Goal: Task Accomplishment & Management: Complete application form

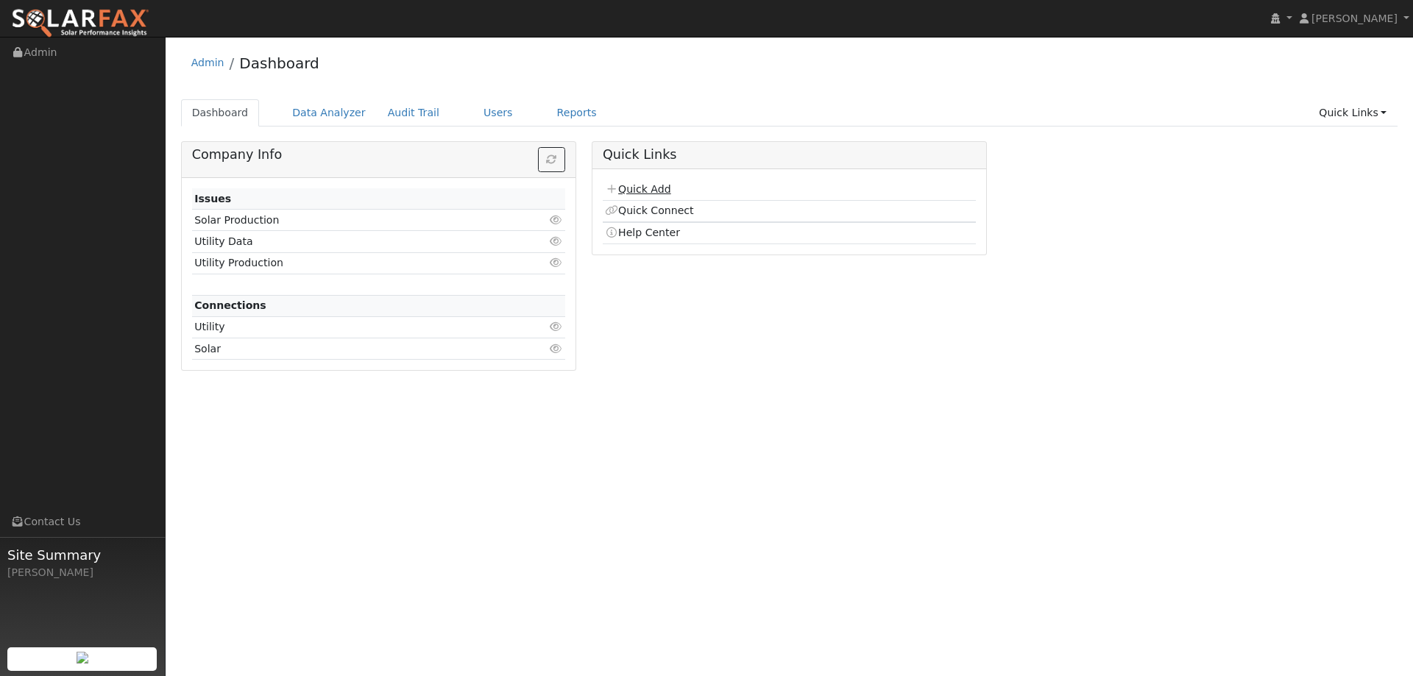
click at [618, 187] on link "Quick Add" at bounding box center [637, 189] width 65 height 12
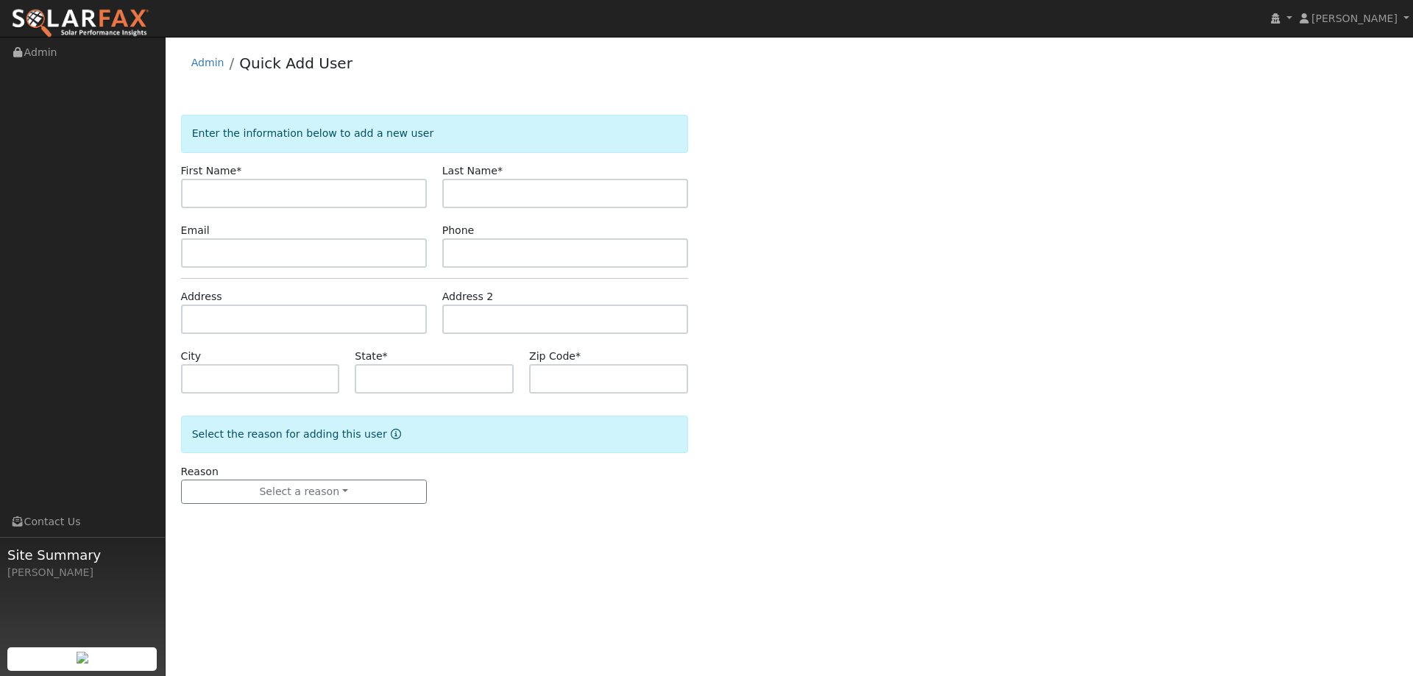
click at [299, 194] on input "text" at bounding box center [304, 193] width 246 height 29
type input "Mike"
click at [507, 184] on input "text" at bounding box center [565, 193] width 246 height 29
type input "Humaydan"
click at [358, 248] on input "text" at bounding box center [304, 252] width 246 height 29
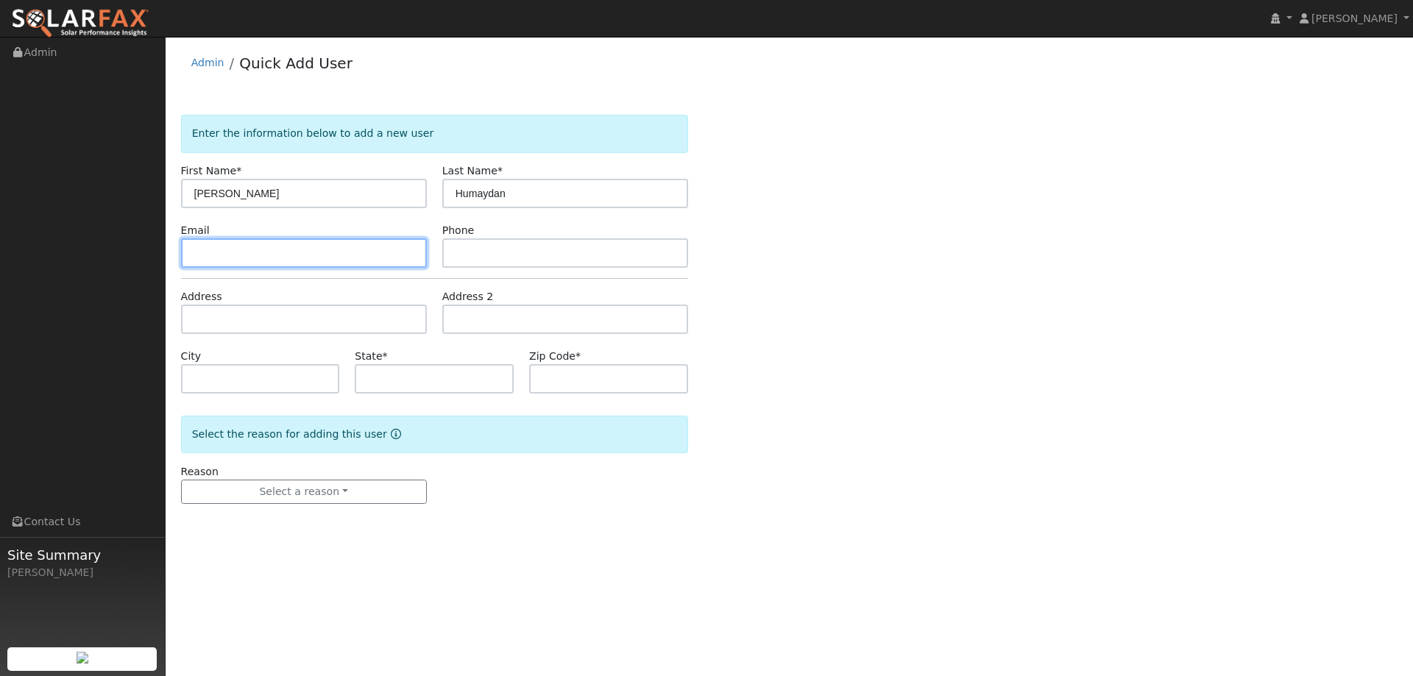
paste input "mhumaydan@gmail.com"
type input "mhumaydan@gmail.com"
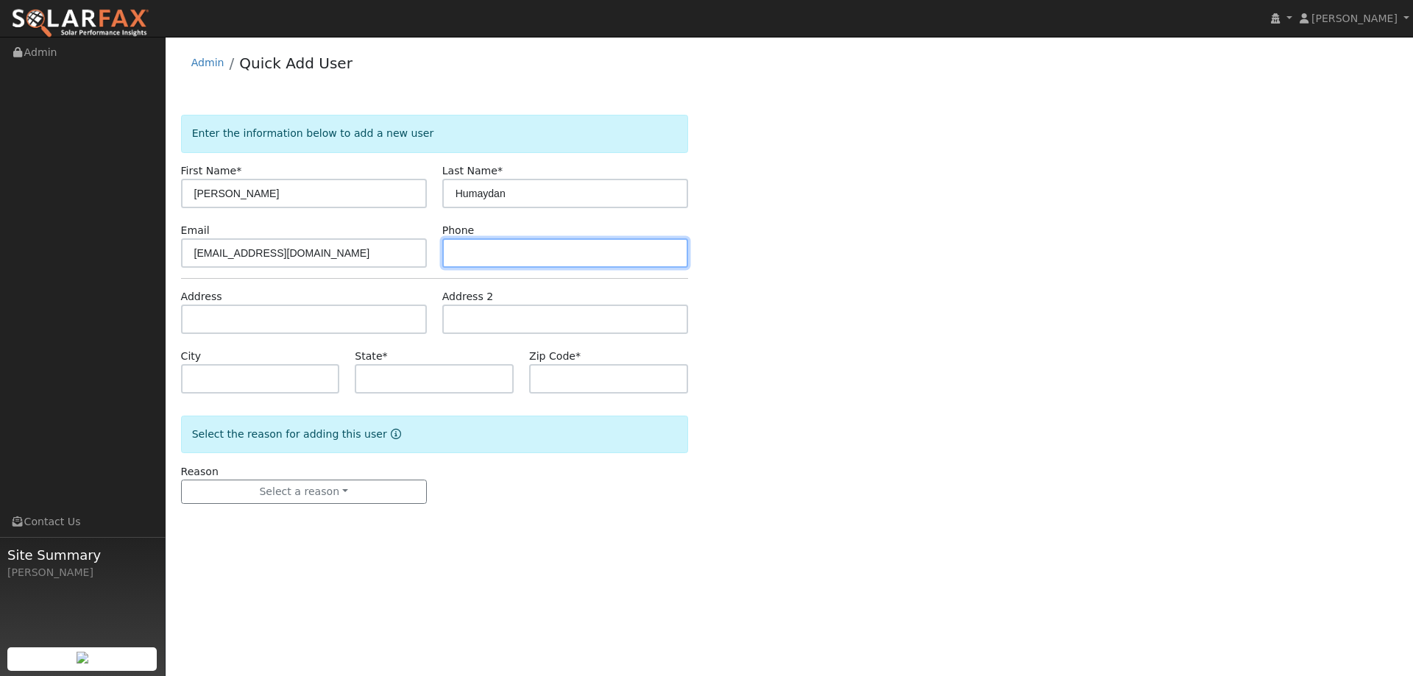
click at [506, 246] on input "text" at bounding box center [565, 252] width 246 height 29
paste input "(408) 398-3856"
type input "(408) 398-3856"
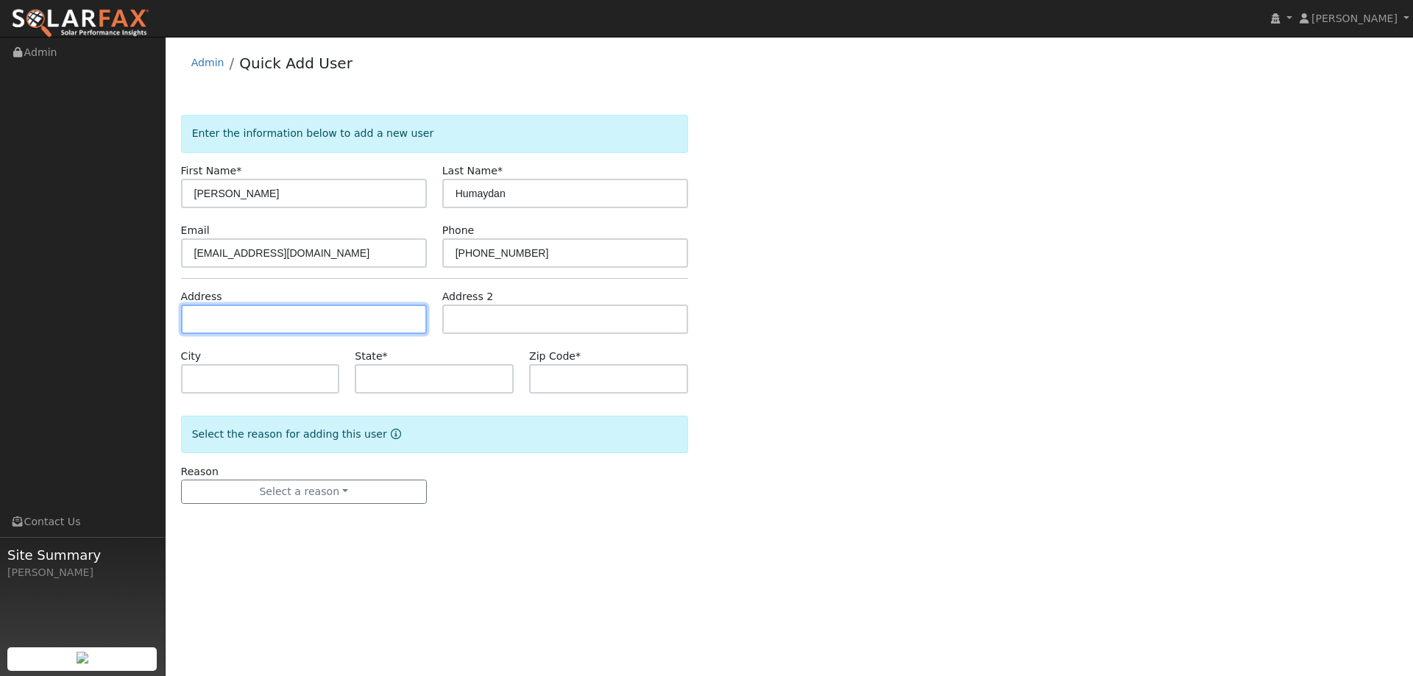
click at [383, 323] on input "text" at bounding box center [304, 319] width 246 height 29
paste input "20 Hidden Oak Ct"
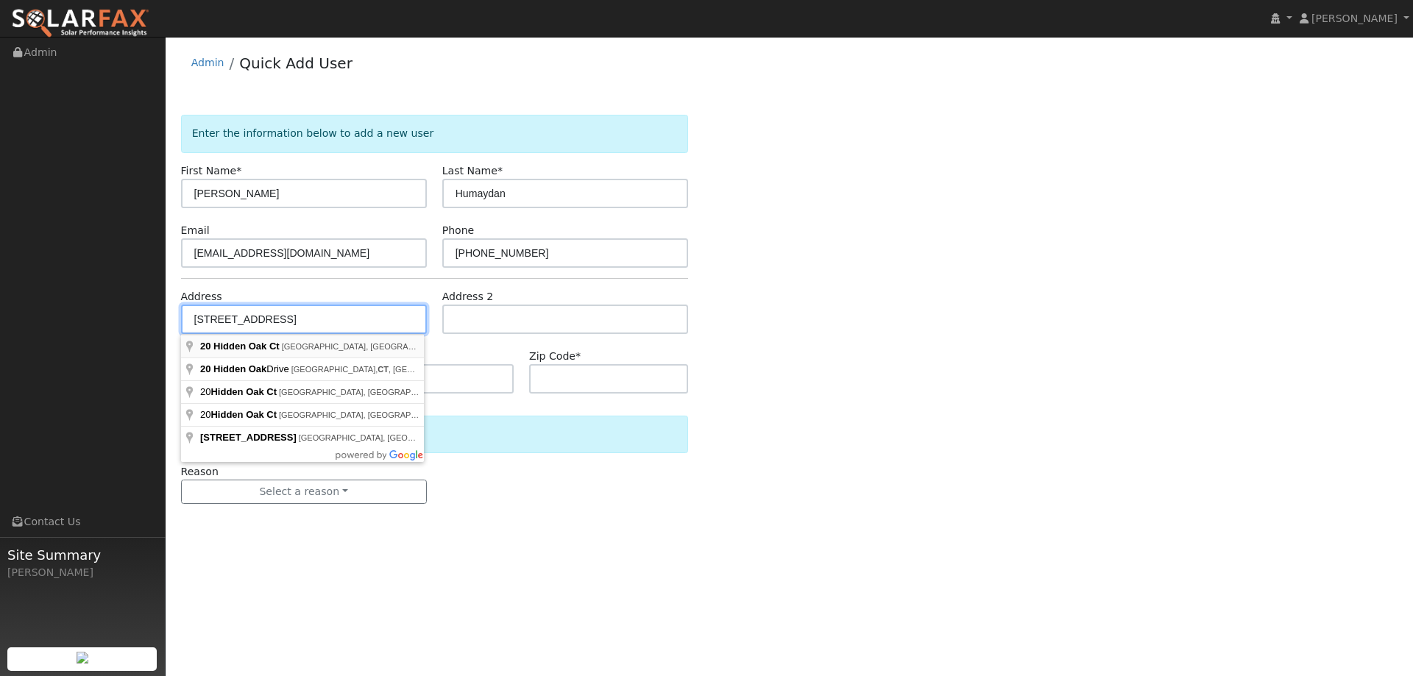
type input "20 Hidden Oak Court"
type input "Danville"
type input "CA"
type input "94506"
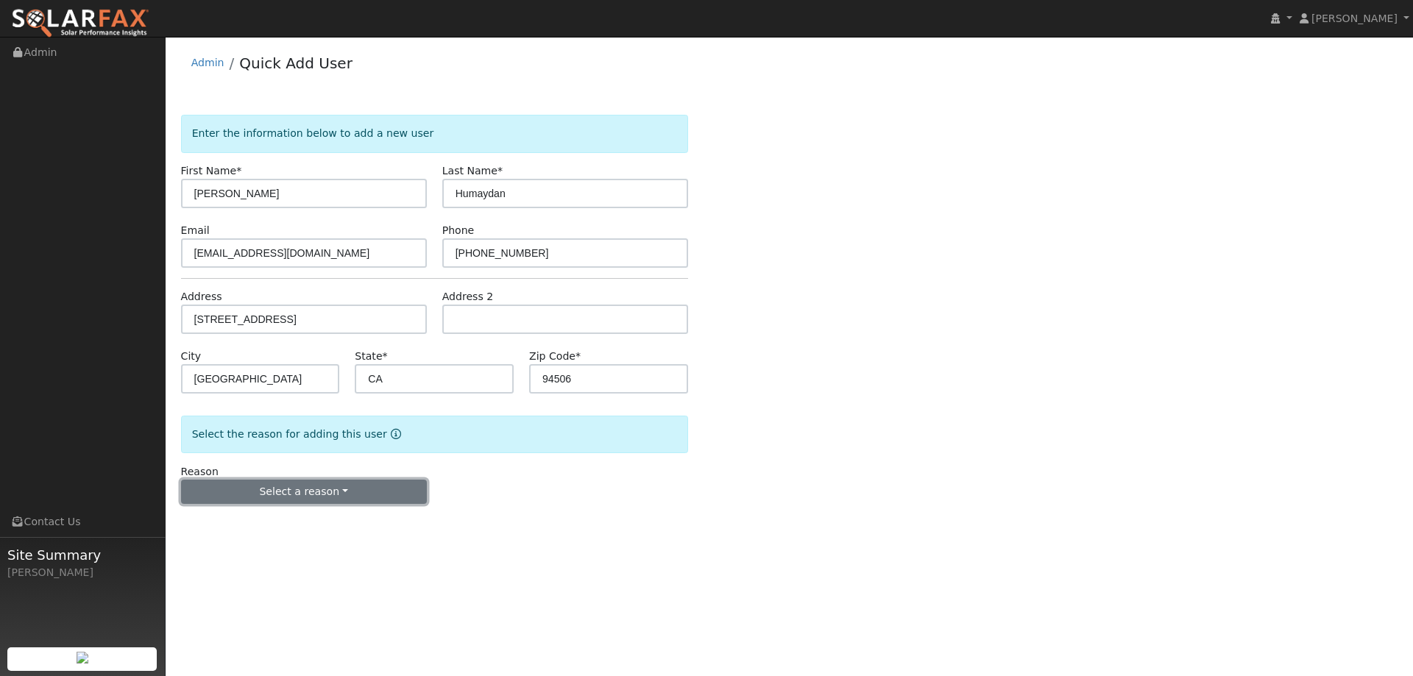
click at [283, 485] on button "Select a reason" at bounding box center [304, 492] width 246 height 25
click at [257, 523] on link "New lead" at bounding box center [263, 522] width 163 height 21
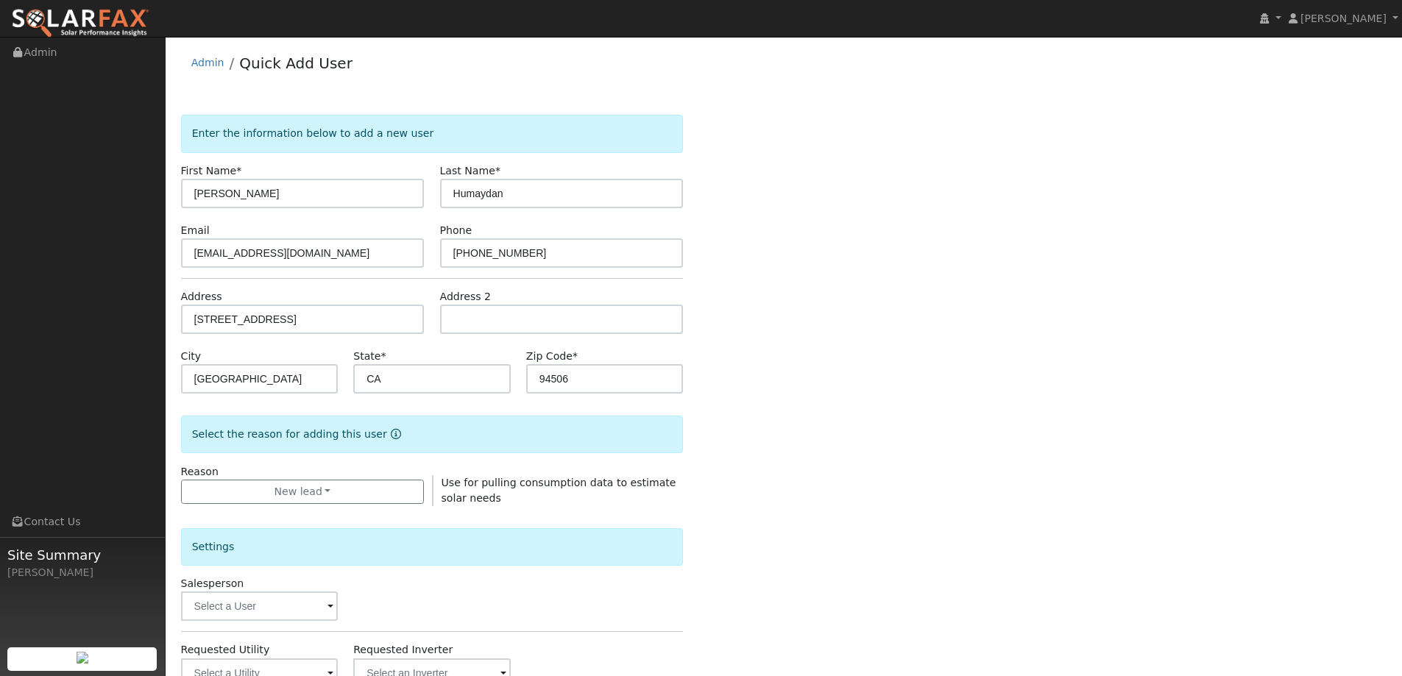
scroll to position [277, 0]
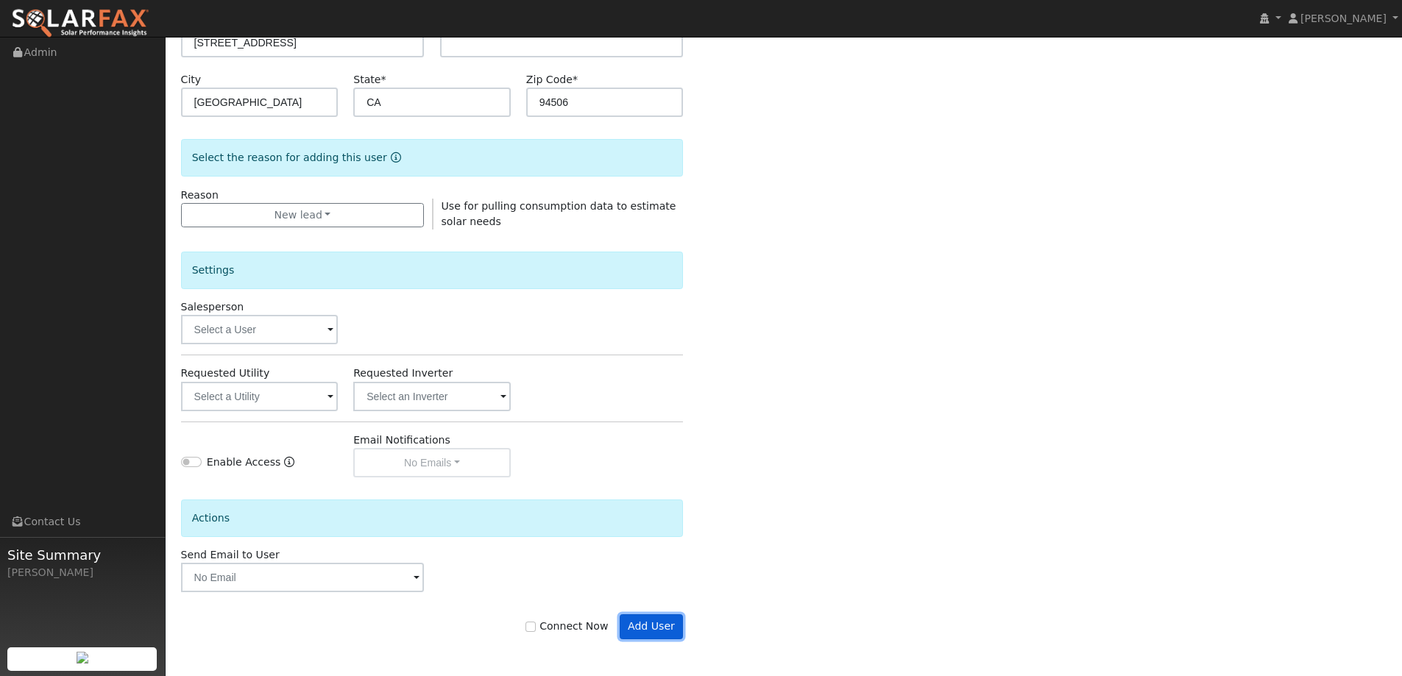
click at [674, 629] on button "Add User" at bounding box center [652, 626] width 64 height 25
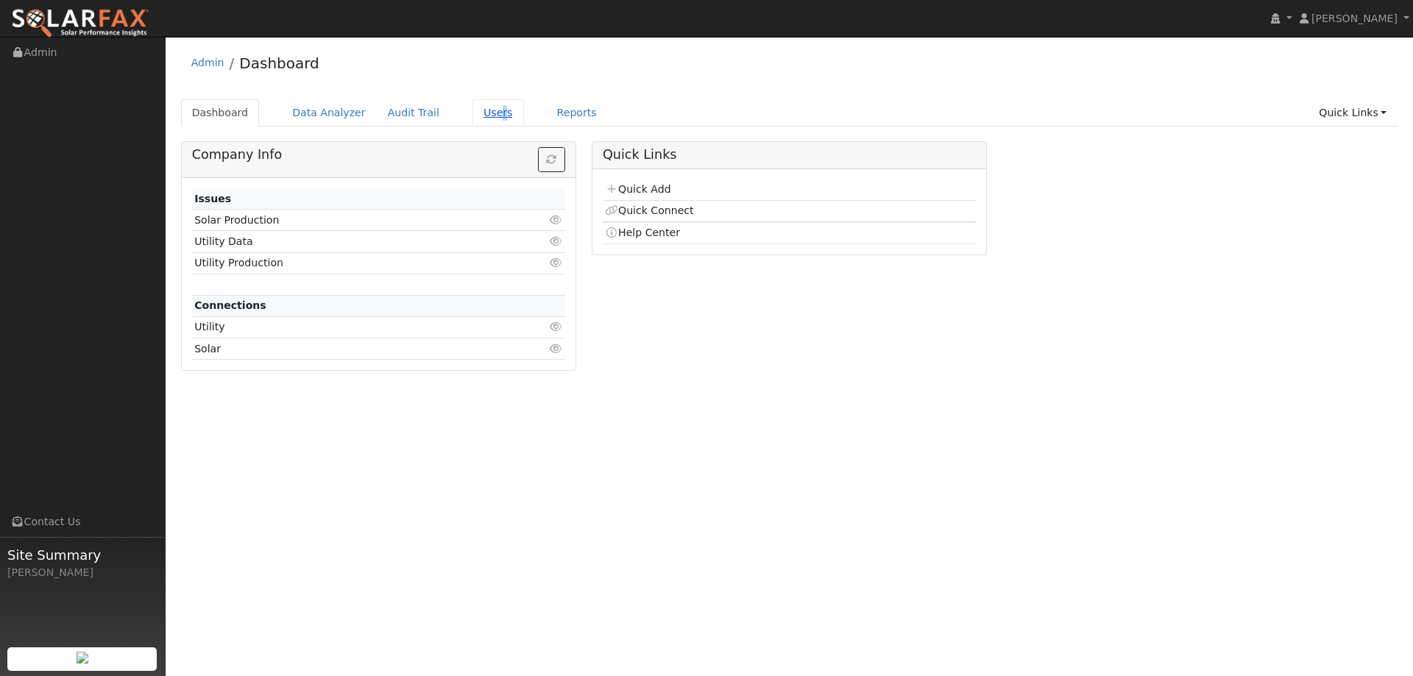
drag, startPoint x: 480, startPoint y: 127, endPoint x: 469, endPoint y: 107, distance: 23.7
click at [472, 114] on div "Dashboard Data Analyzer Audit Trail Users Reports Quick Links Quick Add Quick C…" at bounding box center [789, 120] width 1217 height 42
click at [472, 107] on link "Users" at bounding box center [498, 112] width 52 height 27
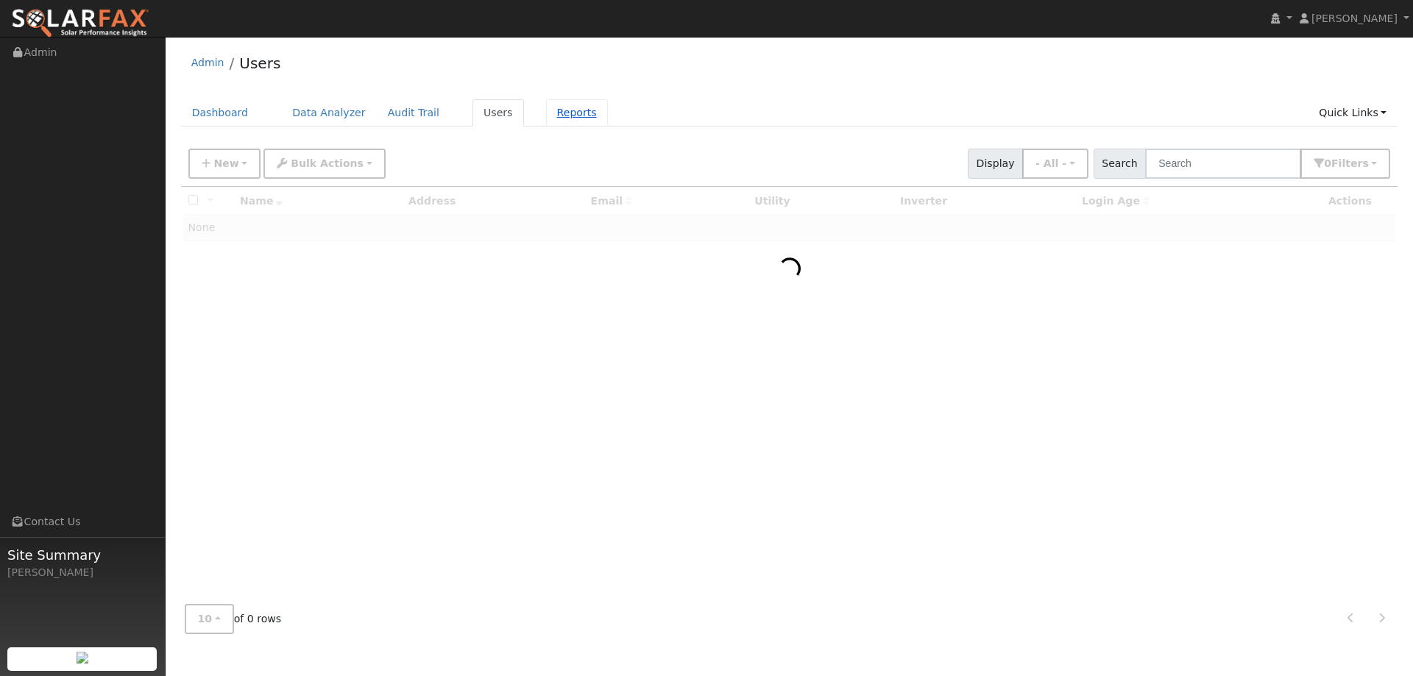
click at [553, 118] on link "Reports" at bounding box center [577, 112] width 62 height 27
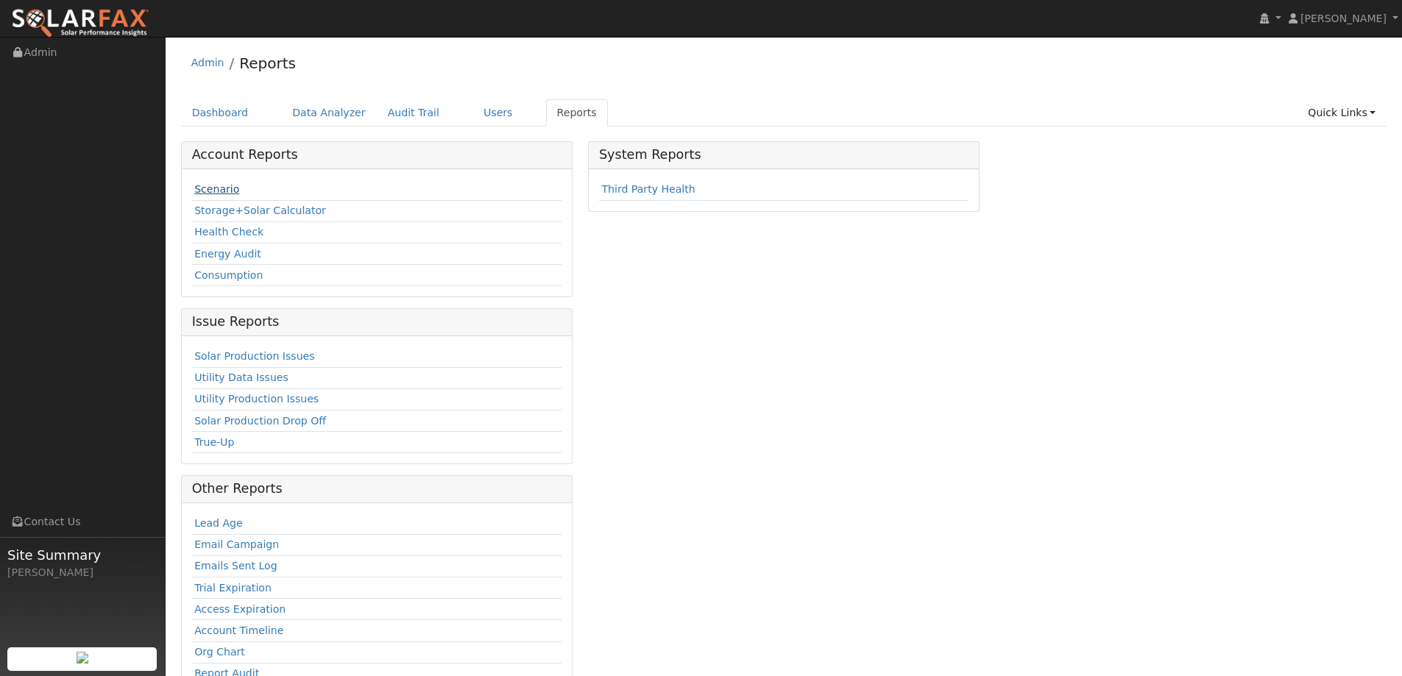
click at [219, 191] on link "Scenario" at bounding box center [216, 189] width 45 height 12
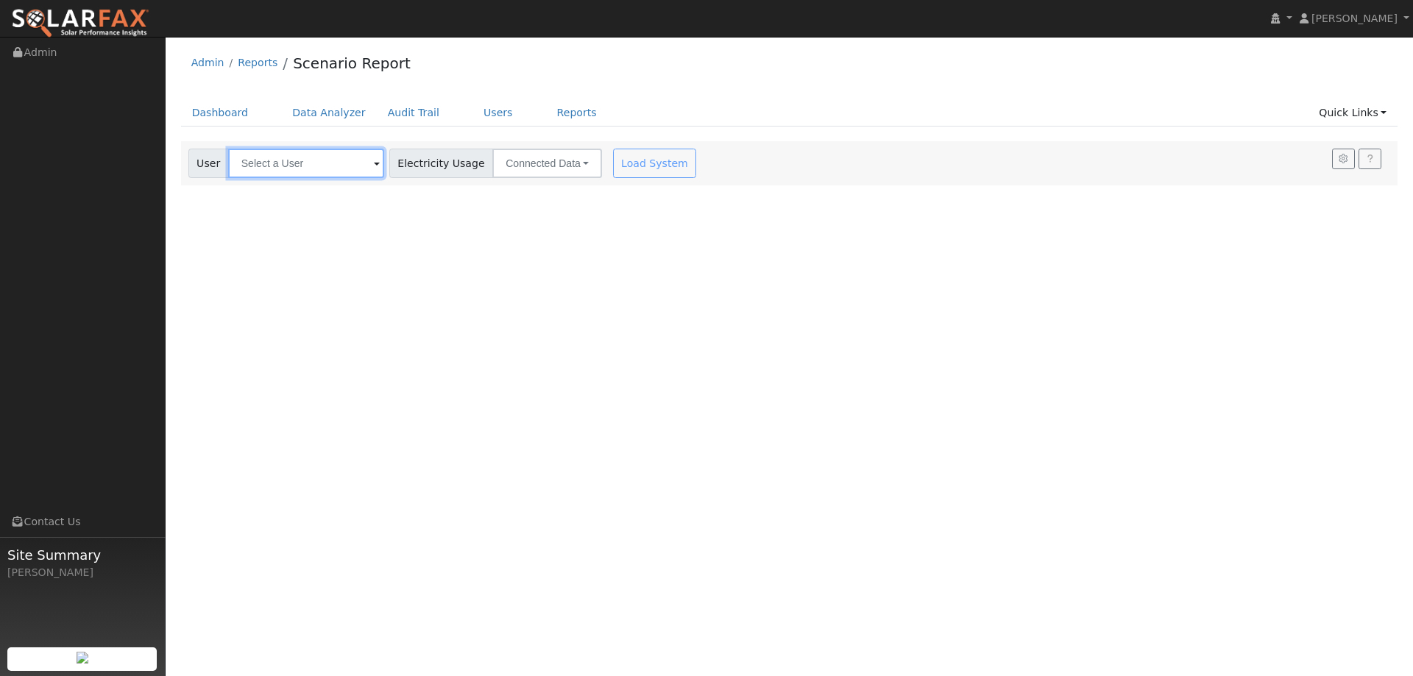
click at [317, 177] on input "text" at bounding box center [306, 163] width 156 height 29
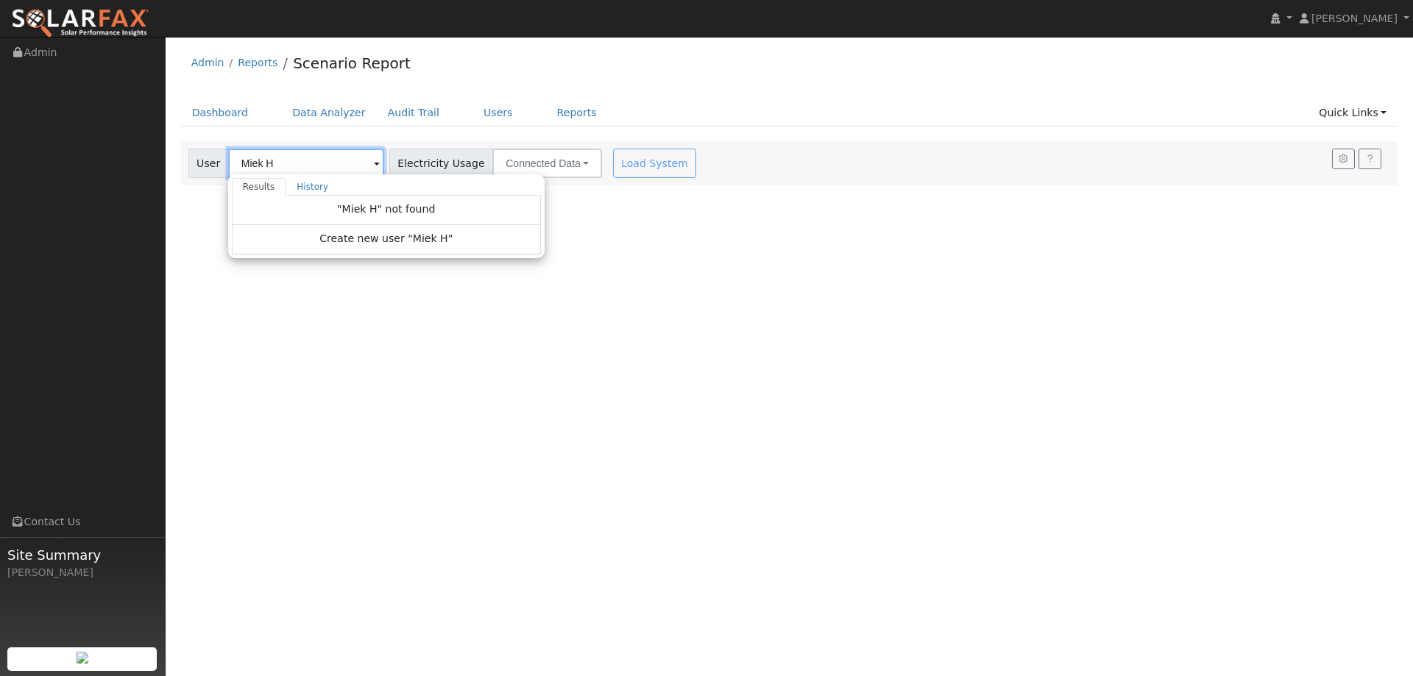
click at [260, 163] on input "Miek H" at bounding box center [306, 163] width 156 height 29
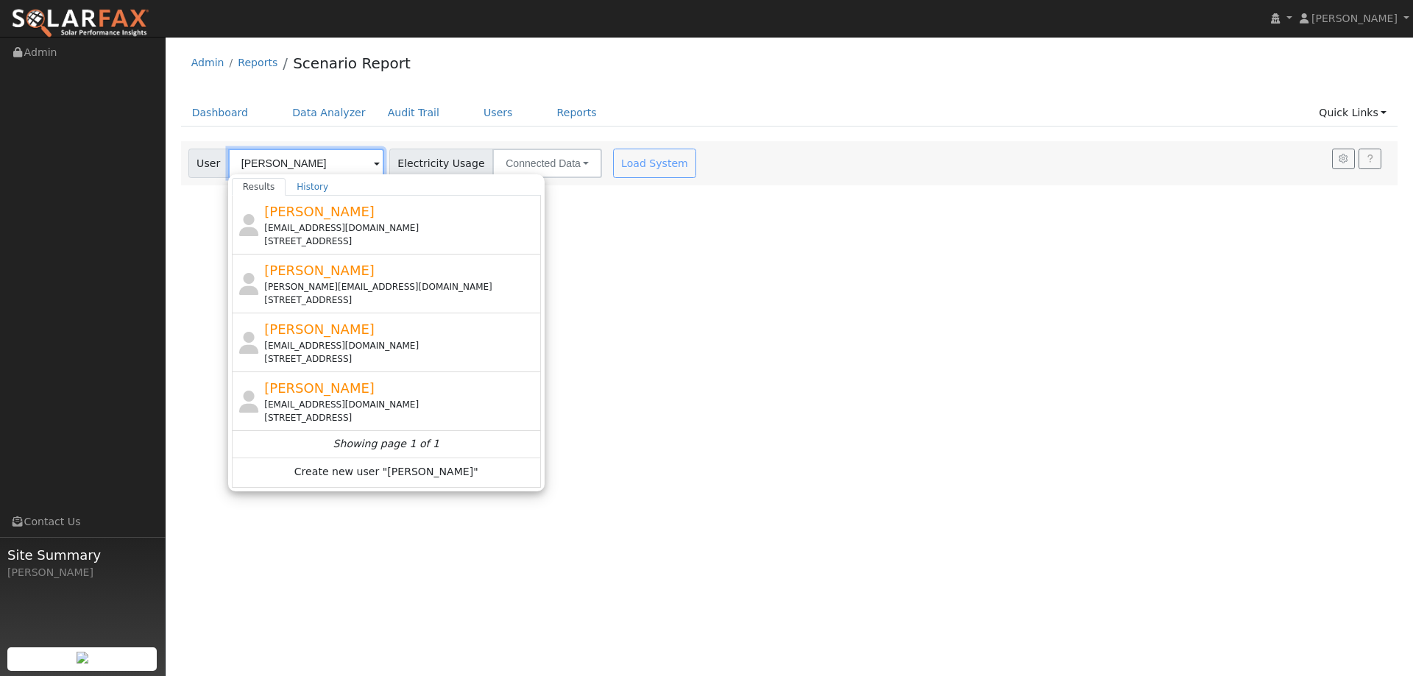
click at [285, 166] on input "[PERSON_NAME]" at bounding box center [306, 163] width 156 height 29
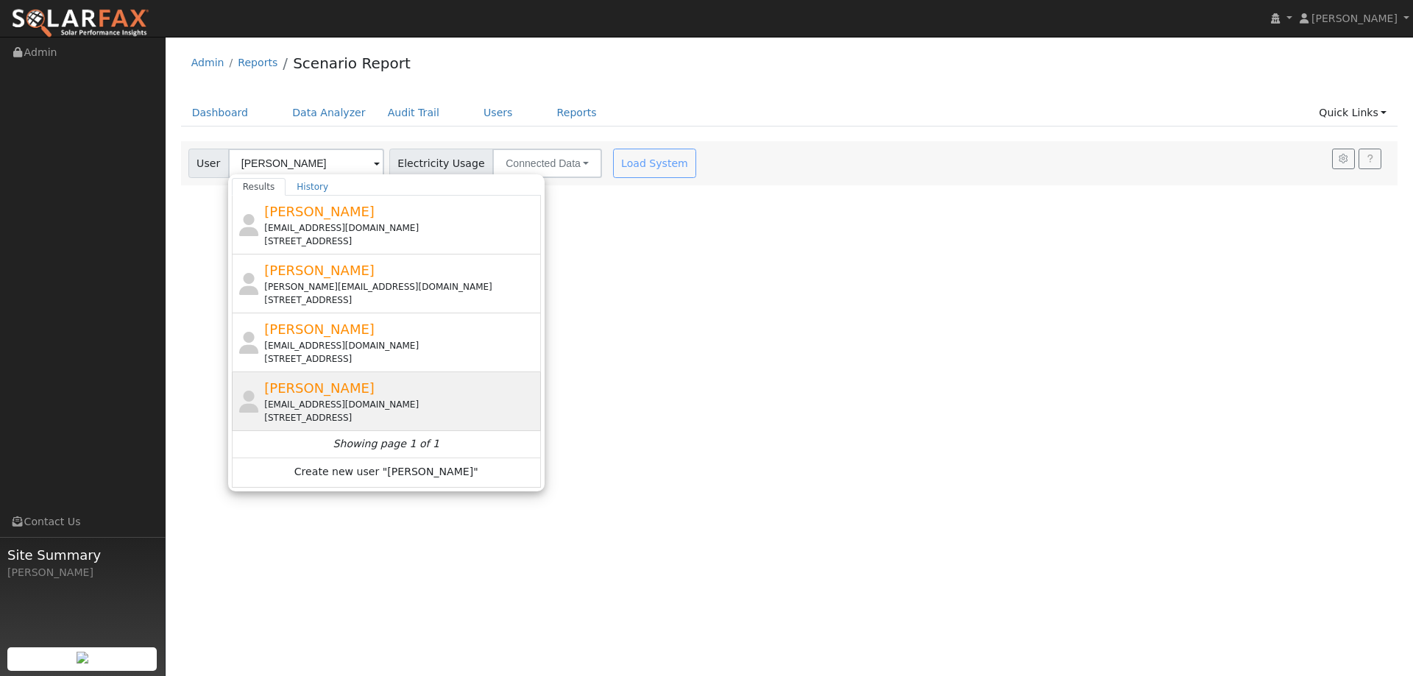
click at [398, 402] on div "[EMAIL_ADDRESS][DOMAIN_NAME]" at bounding box center [400, 404] width 273 height 13
type input "[PERSON_NAME]"
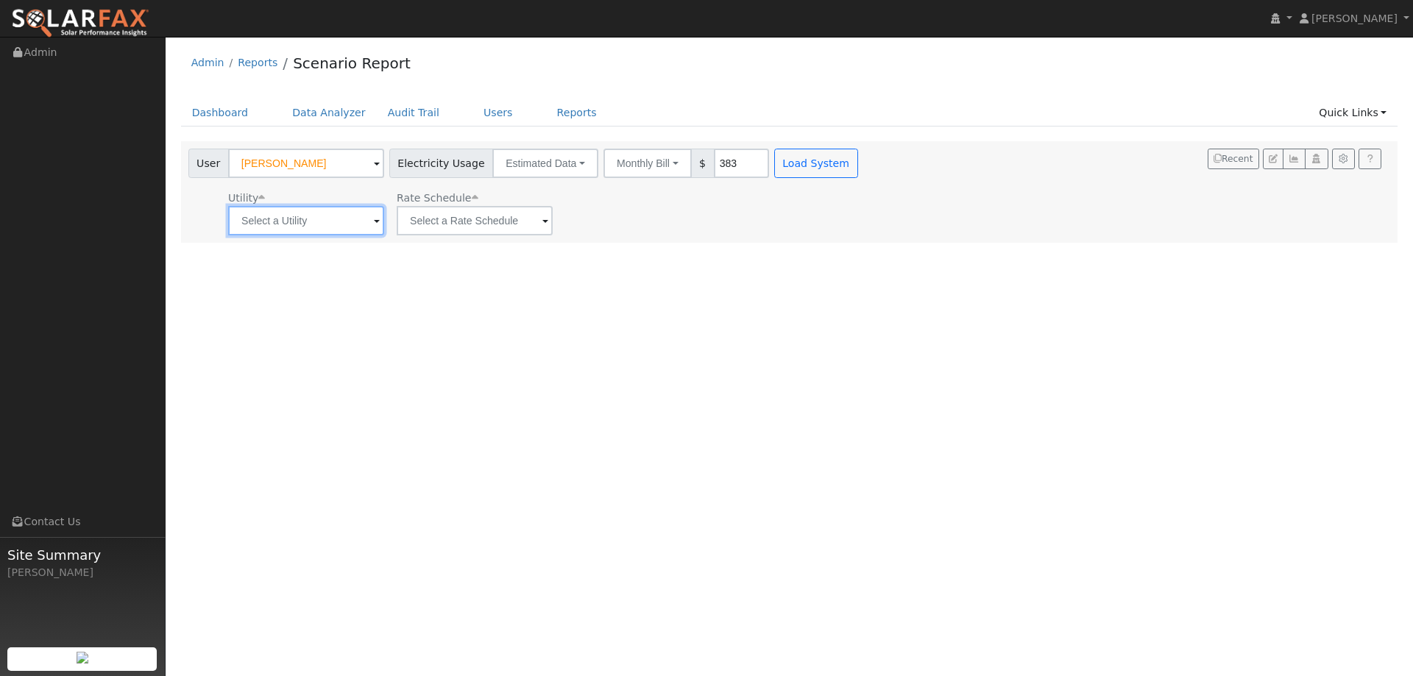
click at [352, 215] on input "text" at bounding box center [306, 220] width 156 height 29
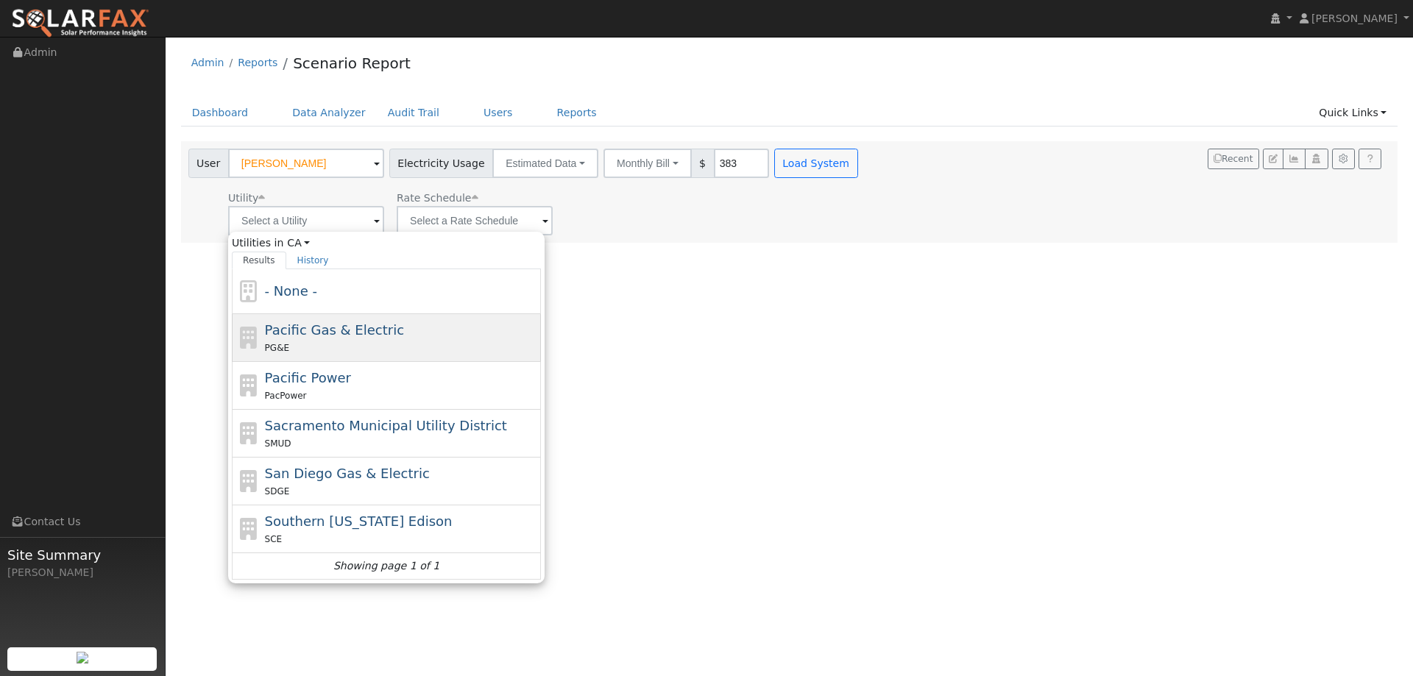
click at [312, 333] on span "Pacific Gas & Electric" at bounding box center [334, 329] width 139 height 15
type input "Pacific Gas & Electric"
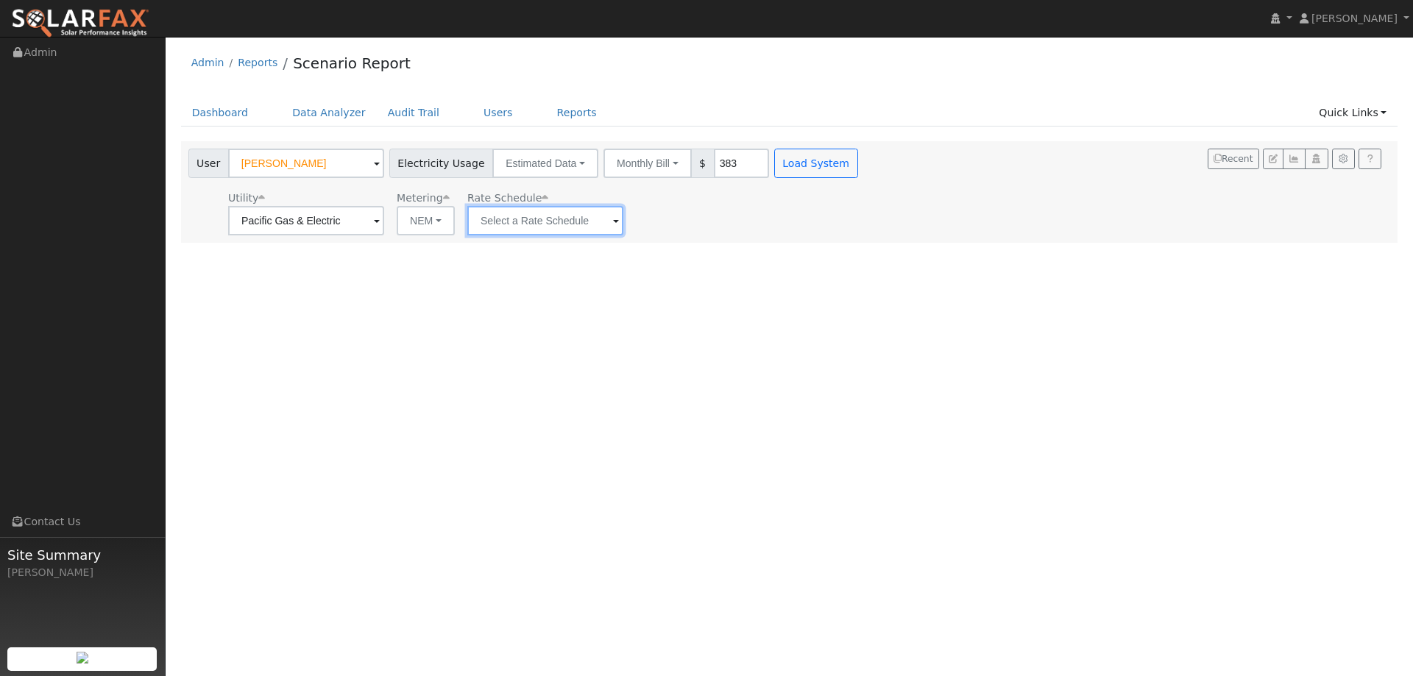
click at [512, 224] on input "text" at bounding box center [545, 220] width 156 height 29
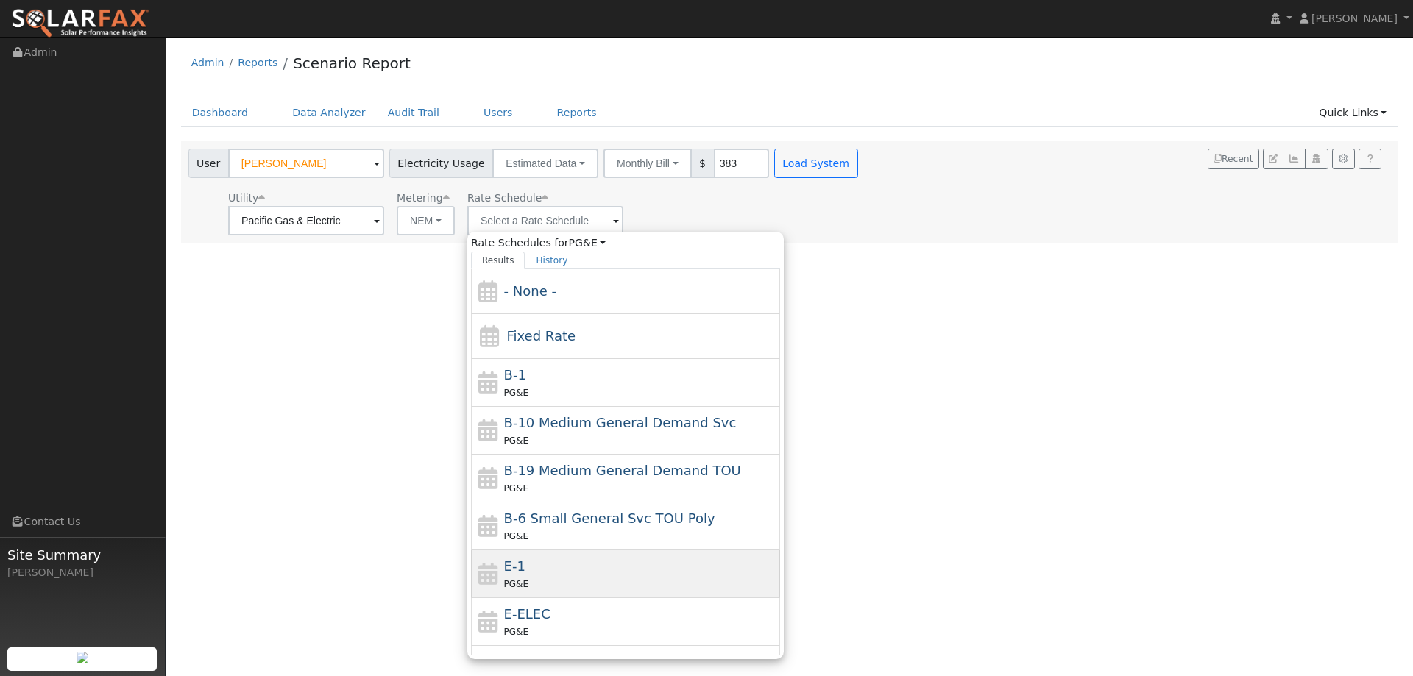
click at [539, 559] on div "E-1 PG&E" at bounding box center [640, 573] width 273 height 35
type input "E-1"
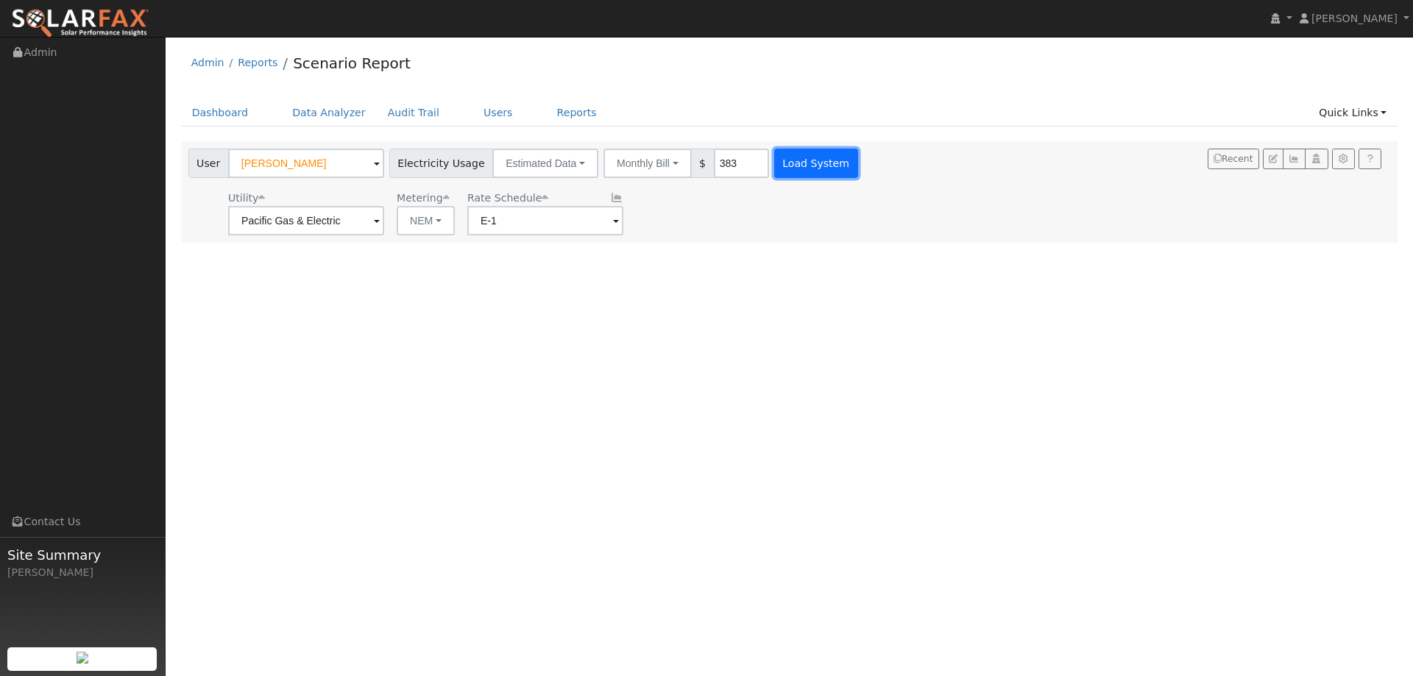
click at [781, 160] on button "Load System" at bounding box center [816, 163] width 84 height 29
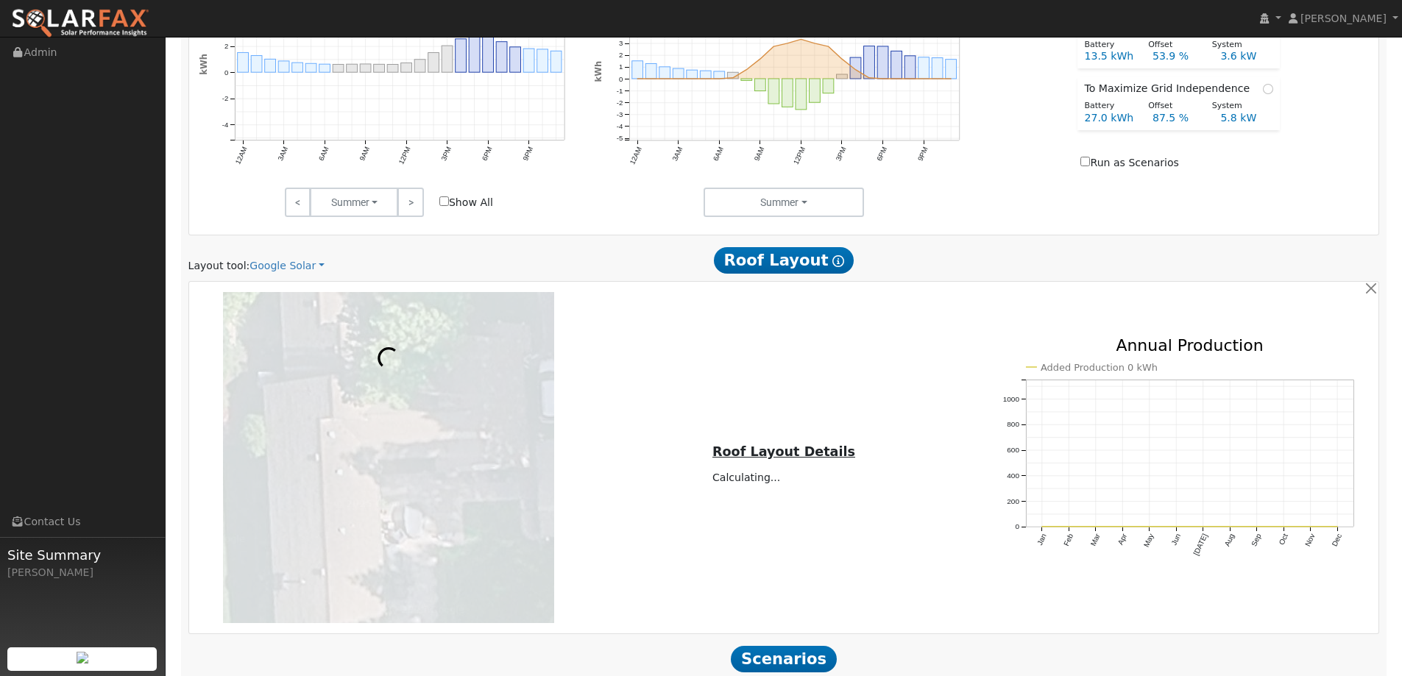
scroll to position [736, 0]
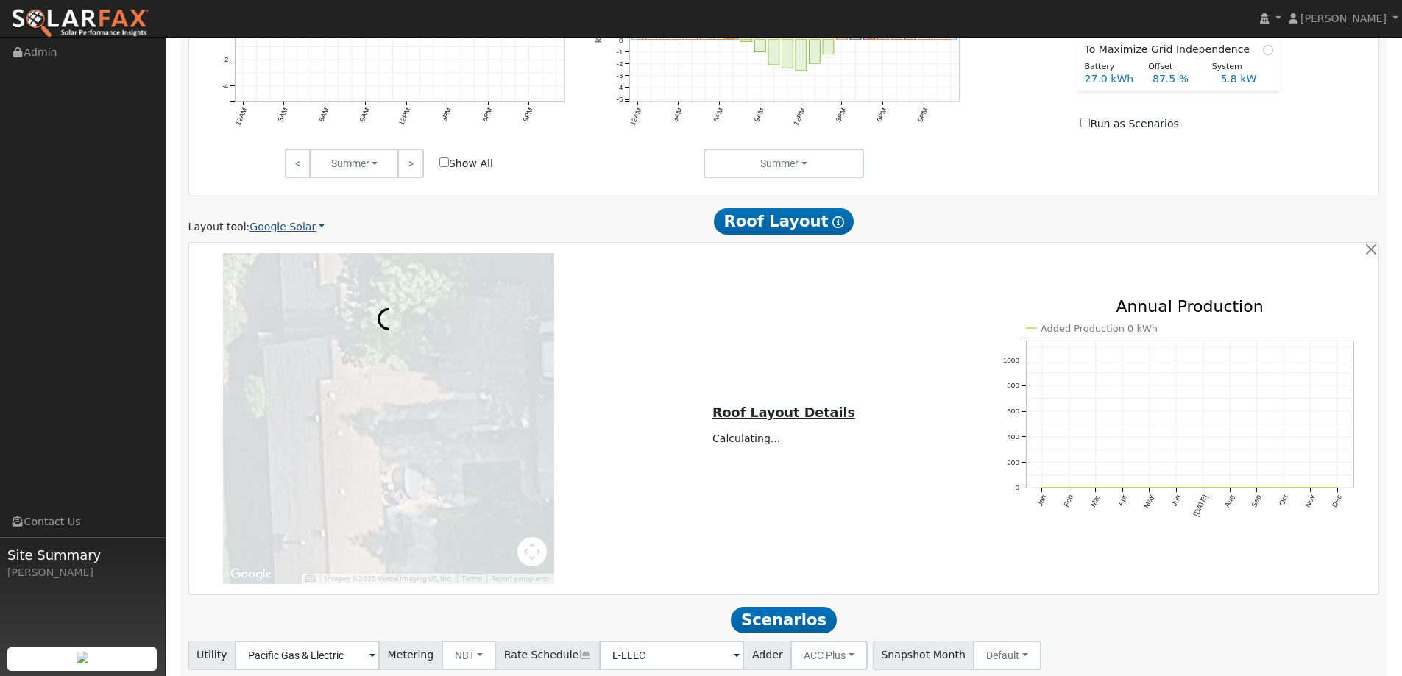
click at [297, 228] on link "Google Solar" at bounding box center [286, 226] width 75 height 15
click at [291, 293] on link "Aurora" at bounding box center [297, 294] width 102 height 21
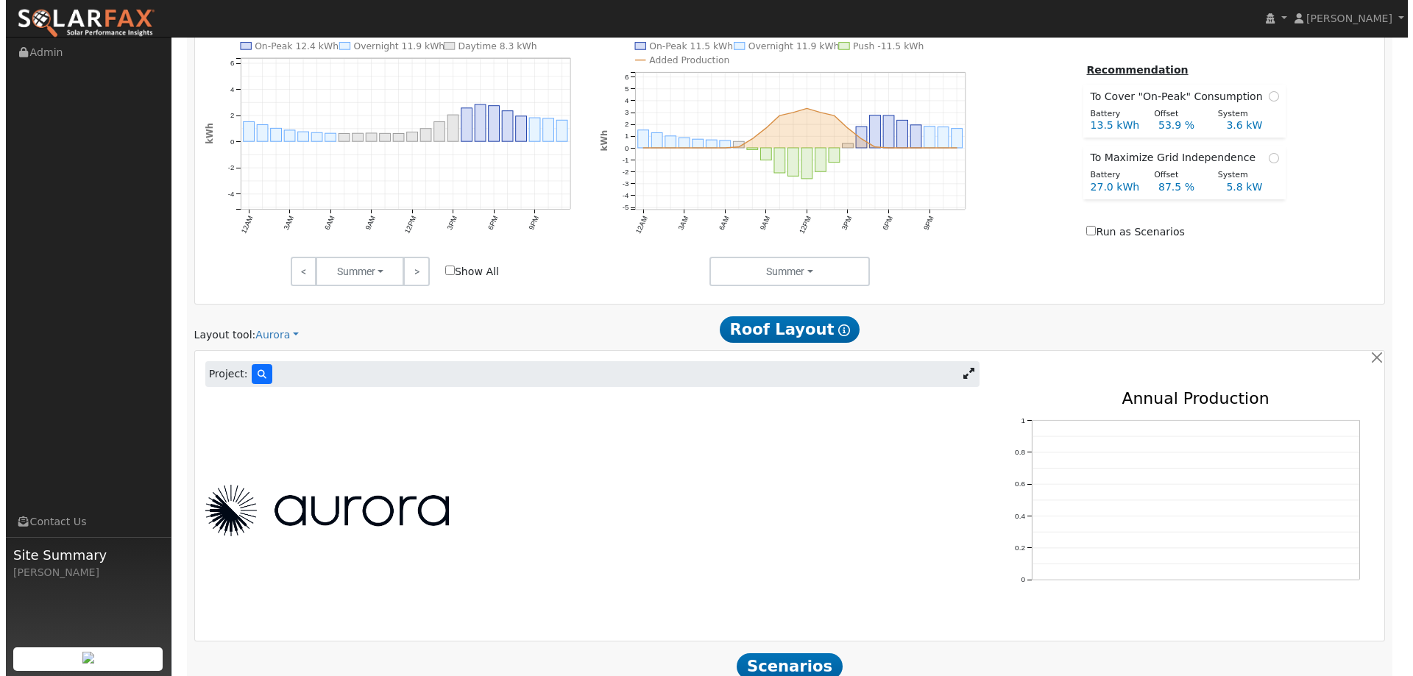
scroll to position [773, 0]
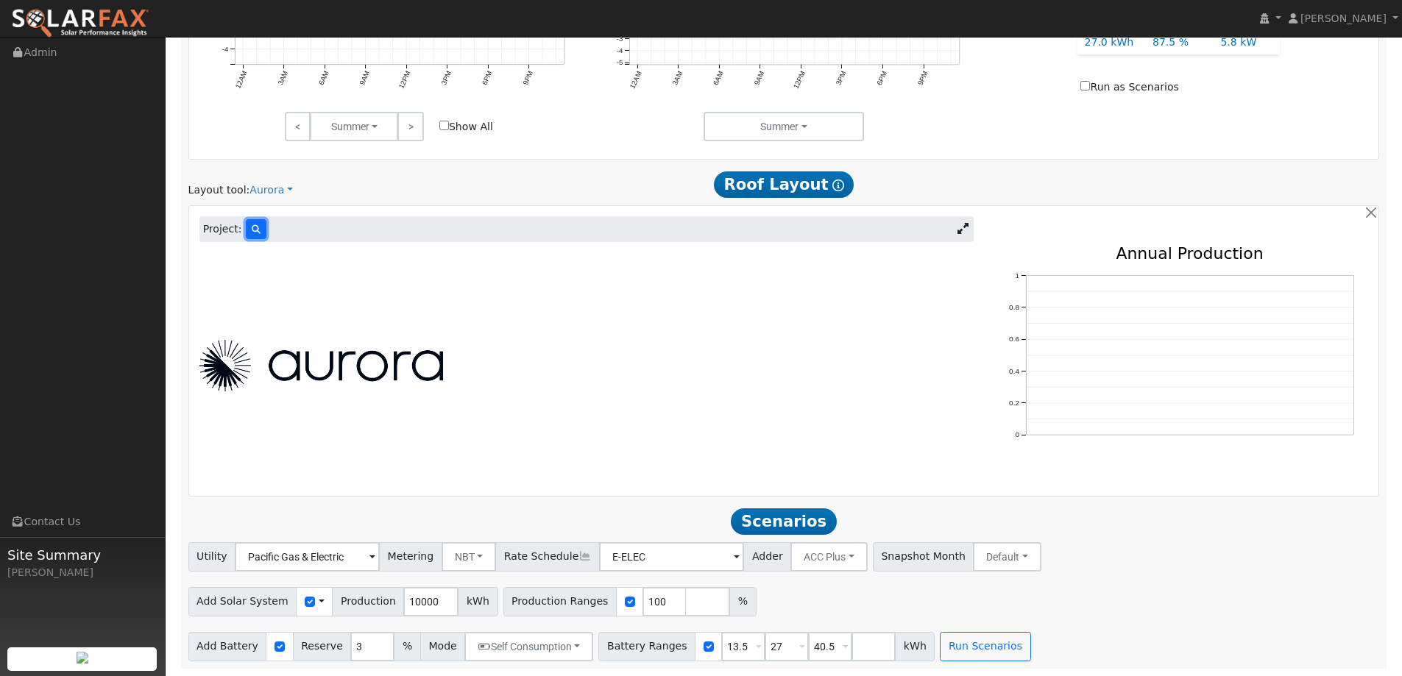
click at [249, 222] on button at bounding box center [256, 229] width 21 height 20
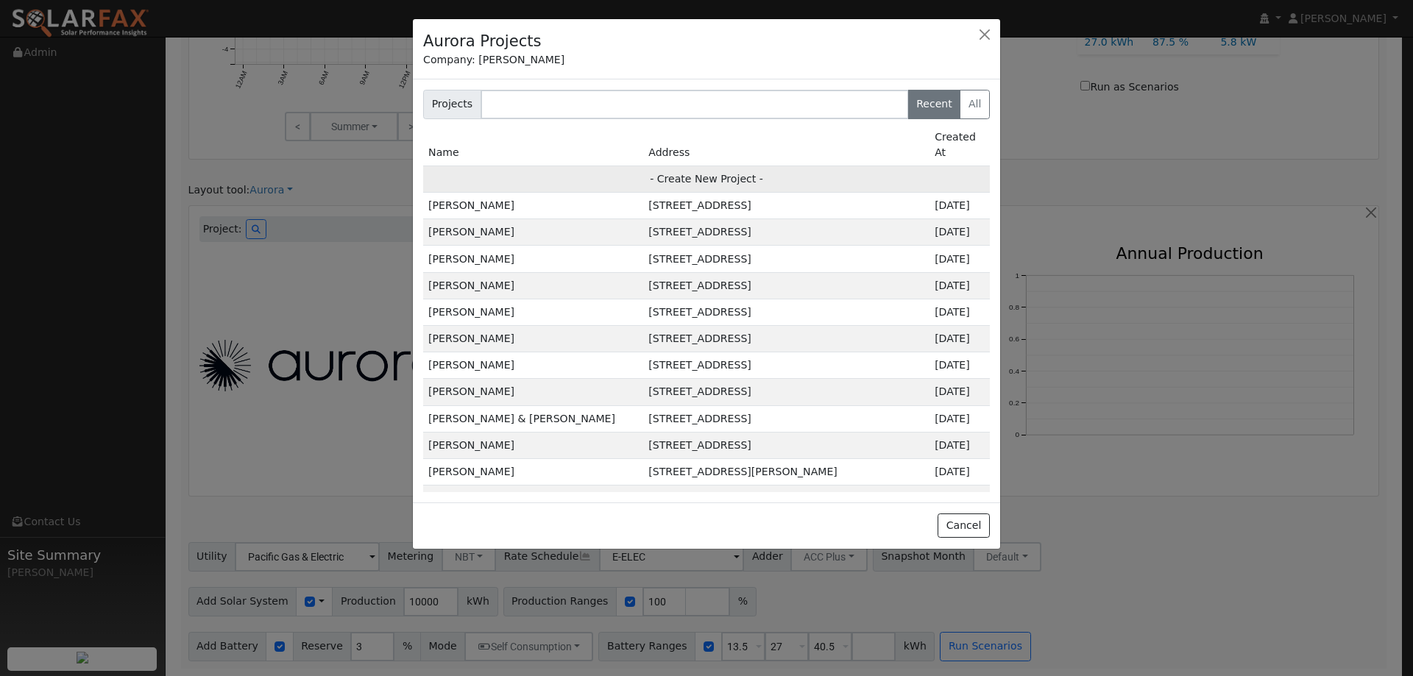
click at [692, 166] on td "- Create New Project -" at bounding box center [706, 179] width 567 height 26
type input "[PERSON_NAME]"
type input "[STREET_ADDRESS]"
type input "Danville"
type input "CA"
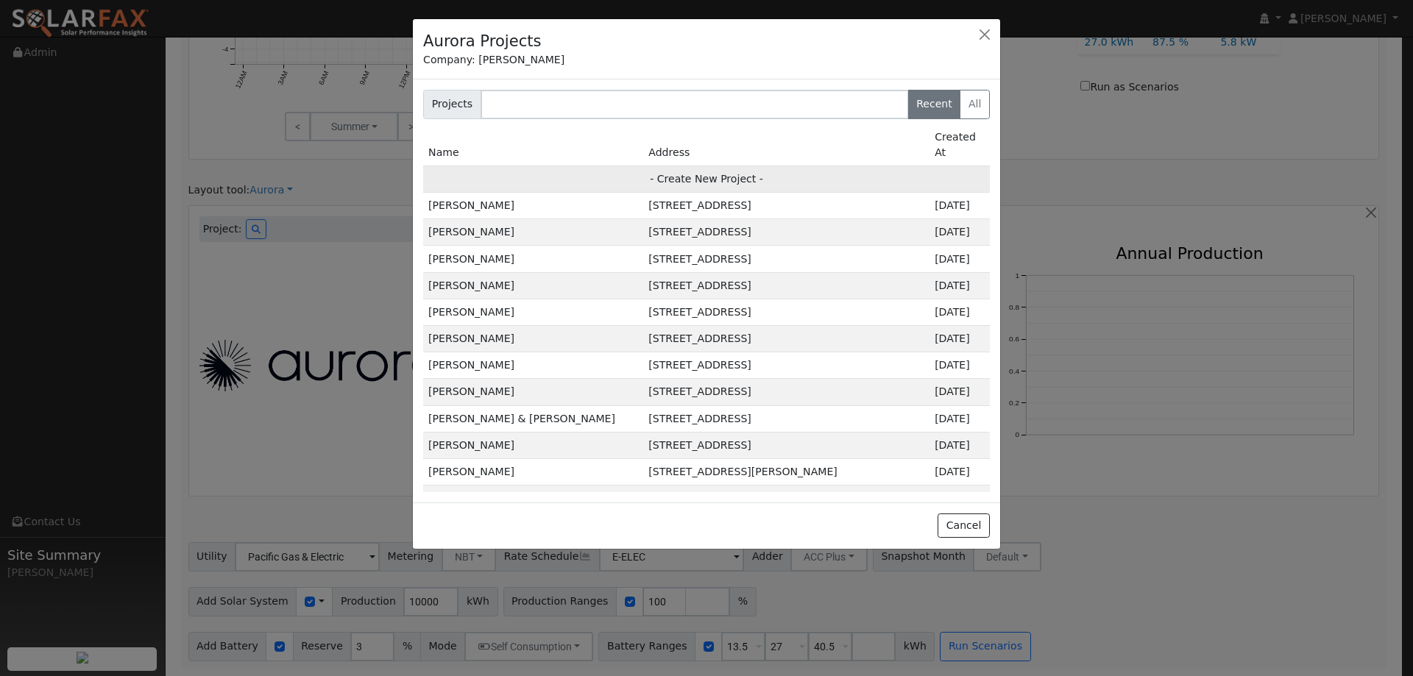
type input "94506"
type input "Design"
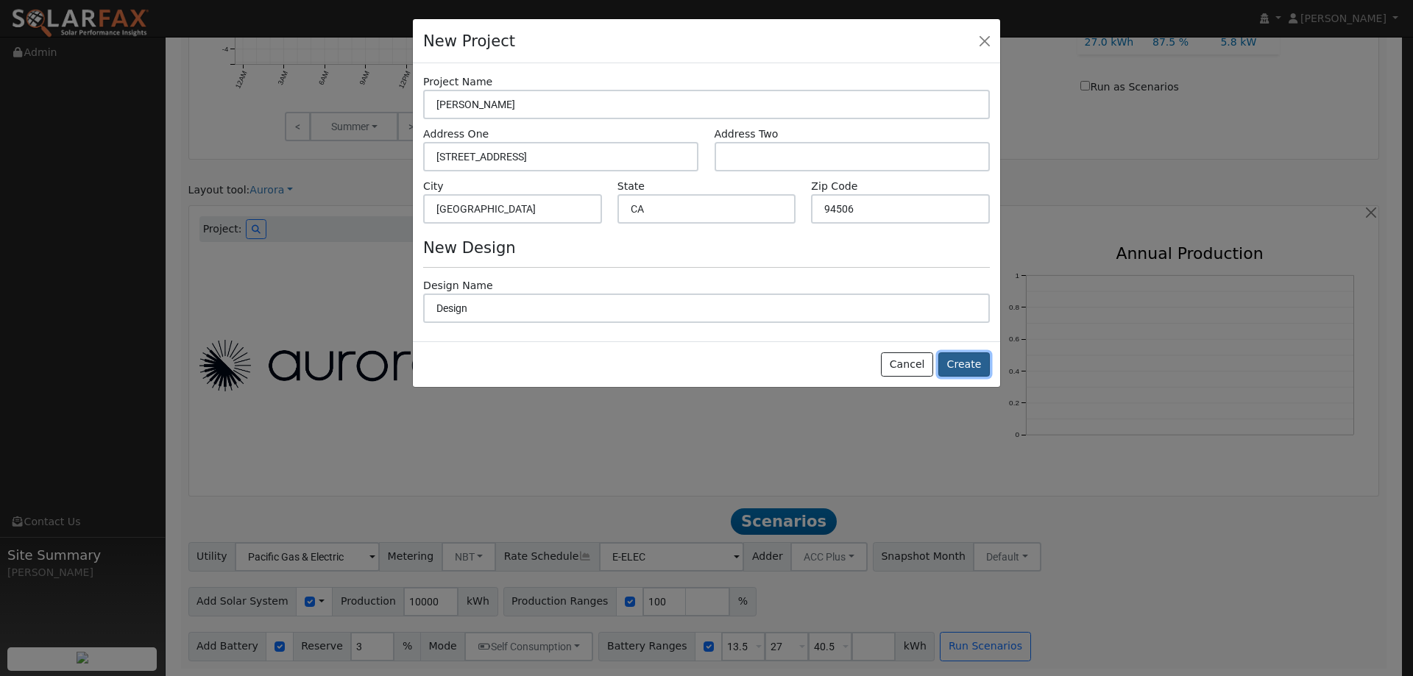
click at [972, 365] on button "Create" at bounding box center [964, 364] width 52 height 25
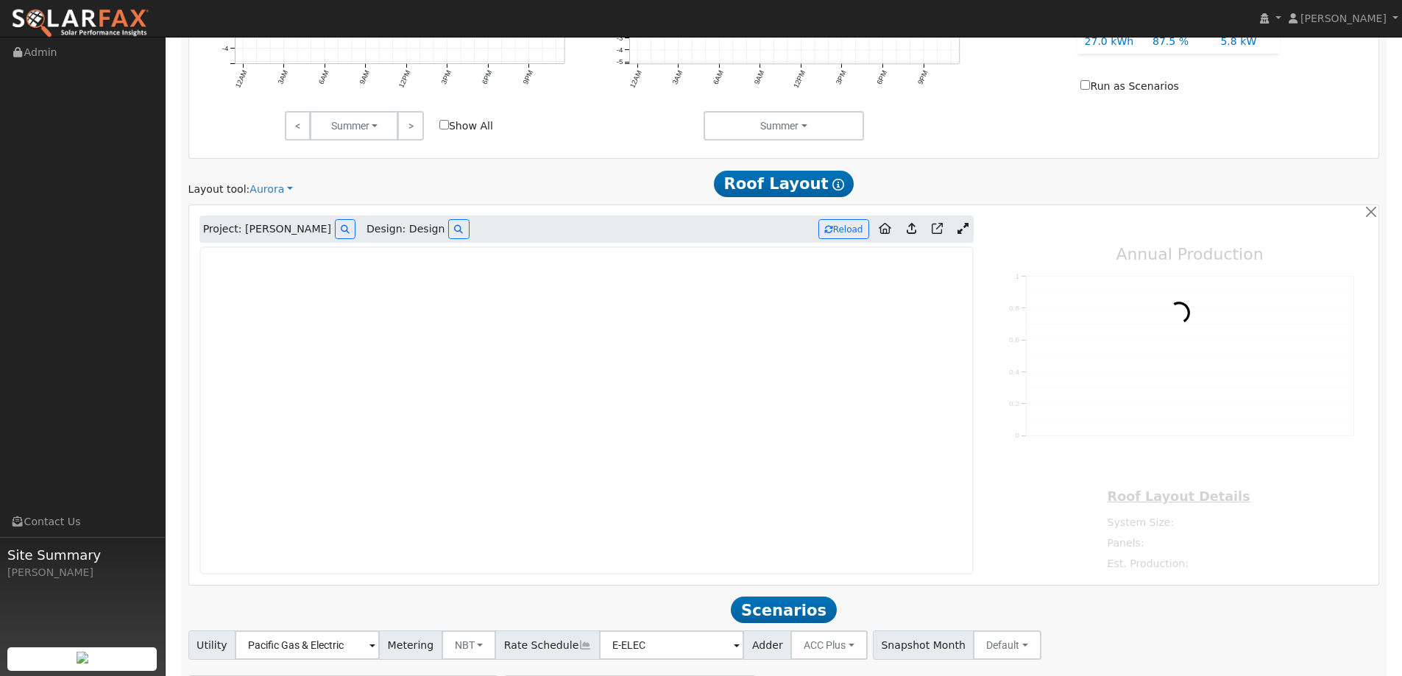
type input "0"
click at [94, 23] on img at bounding box center [80, 23] width 138 height 31
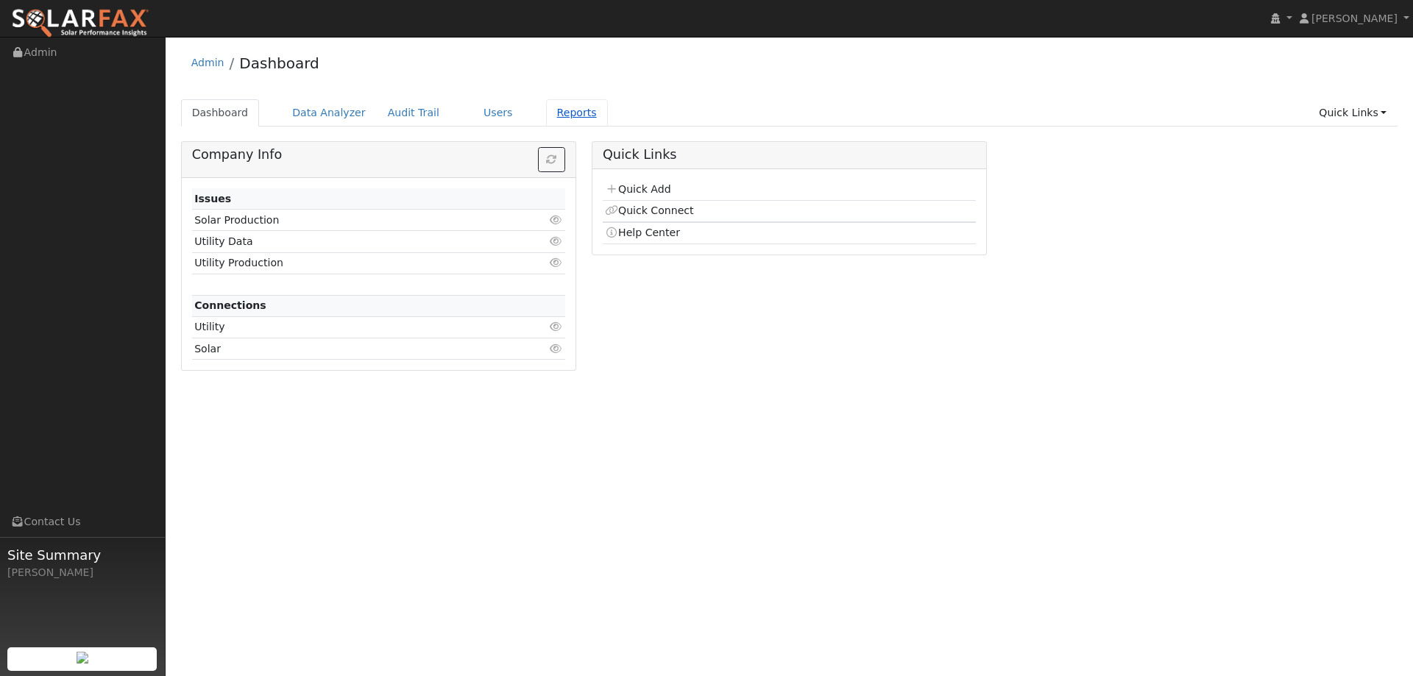
click at [546, 118] on link "Reports" at bounding box center [577, 112] width 62 height 27
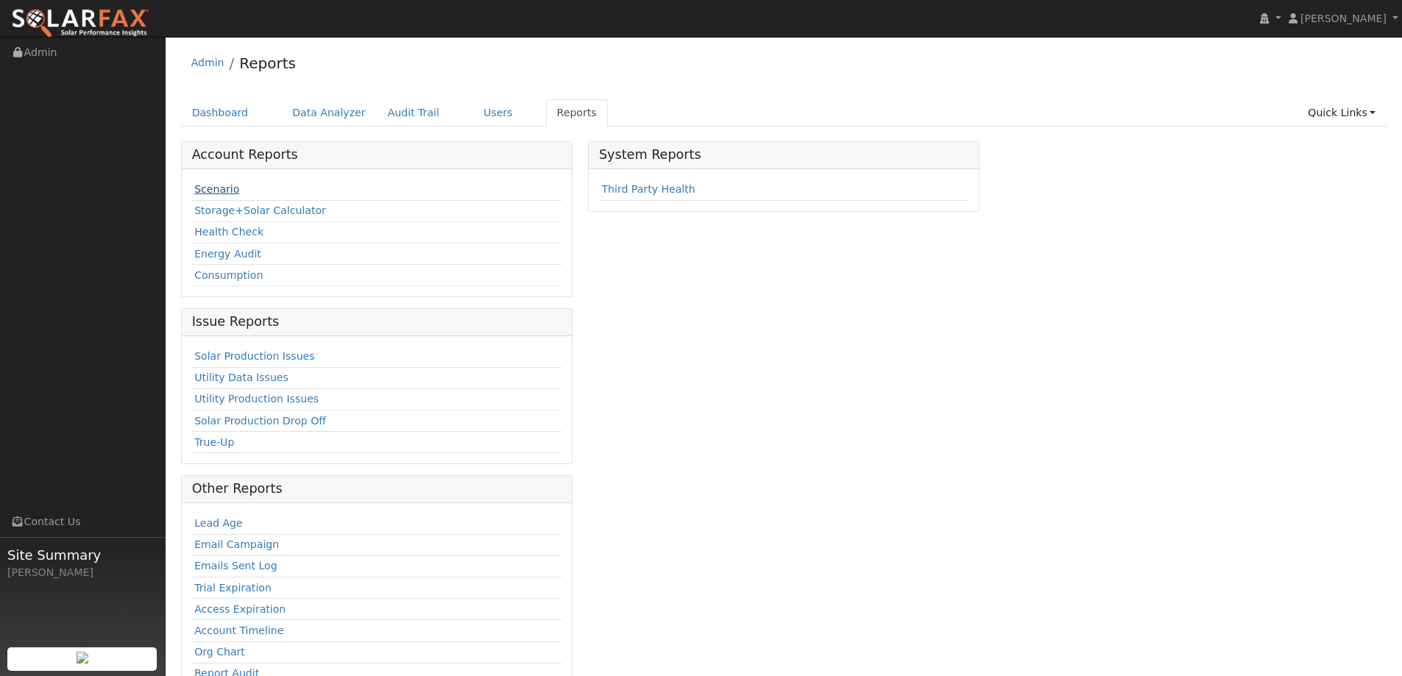
click at [222, 190] on link "Scenario" at bounding box center [216, 189] width 45 height 12
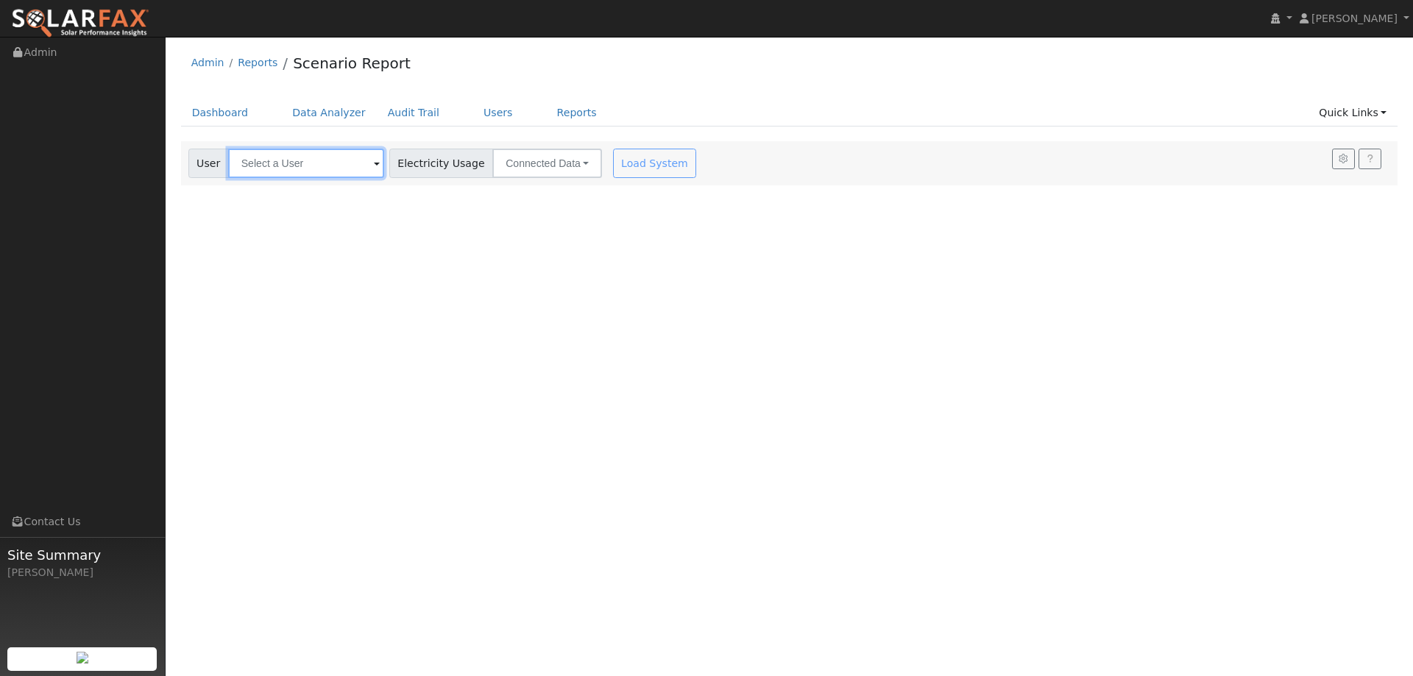
click at [320, 161] on input "text" at bounding box center [306, 163] width 156 height 29
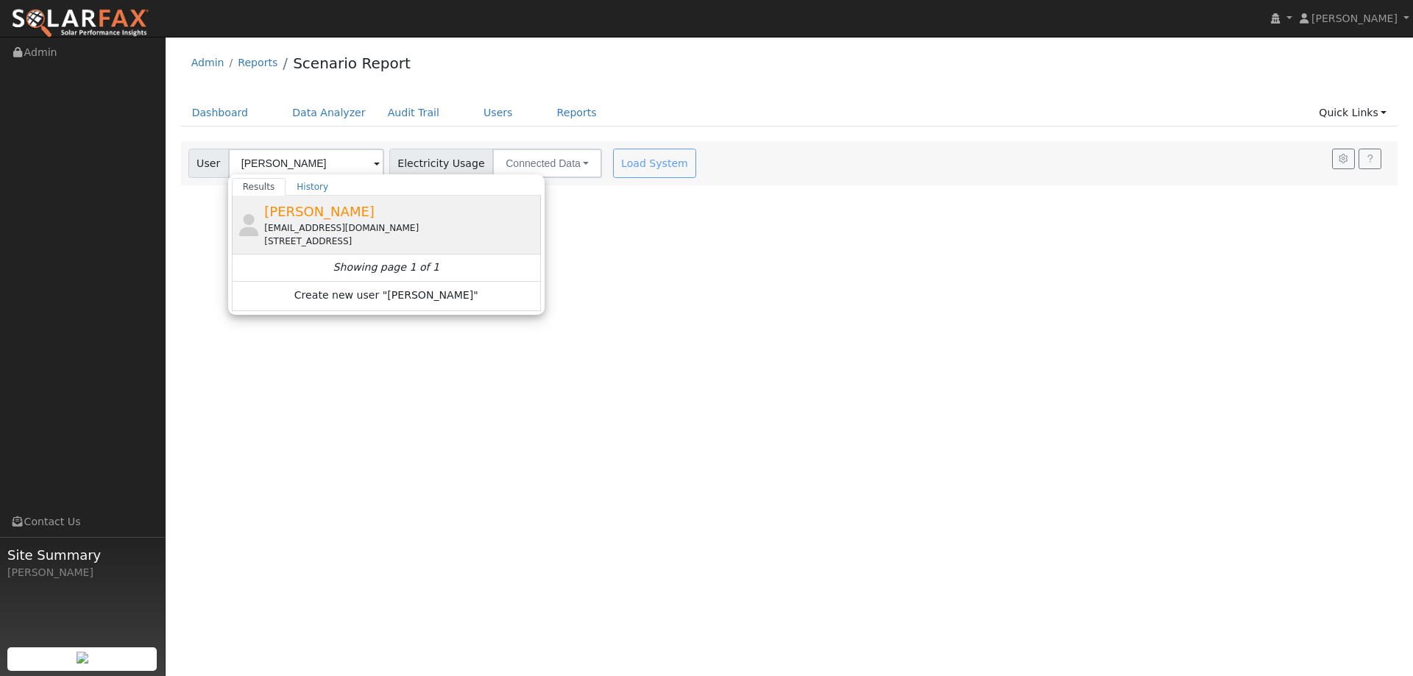
click at [342, 221] on div "Mike Humaydan mhumaydan@gmail.com 20 Hidden Oak Court, Danville, CA 94506" at bounding box center [400, 225] width 273 height 46
type input "[PERSON_NAME]"
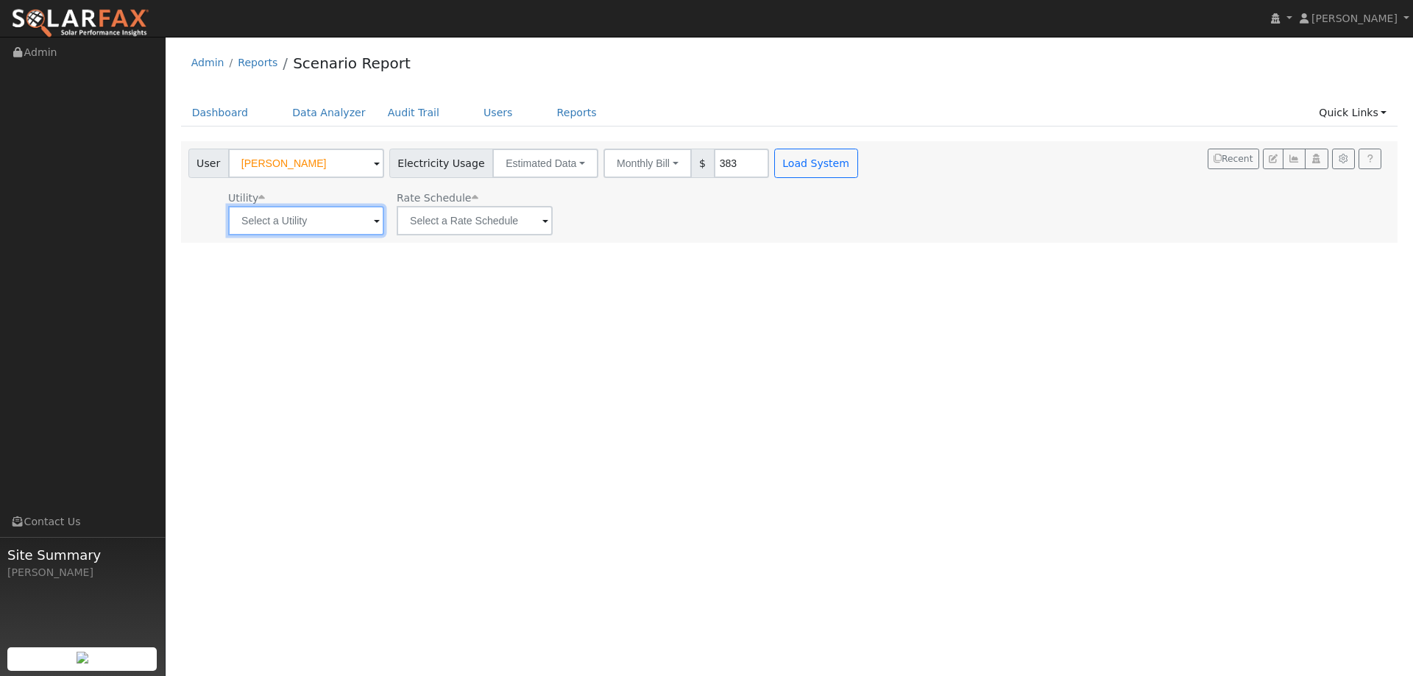
click at [327, 226] on input "text" at bounding box center [306, 220] width 156 height 29
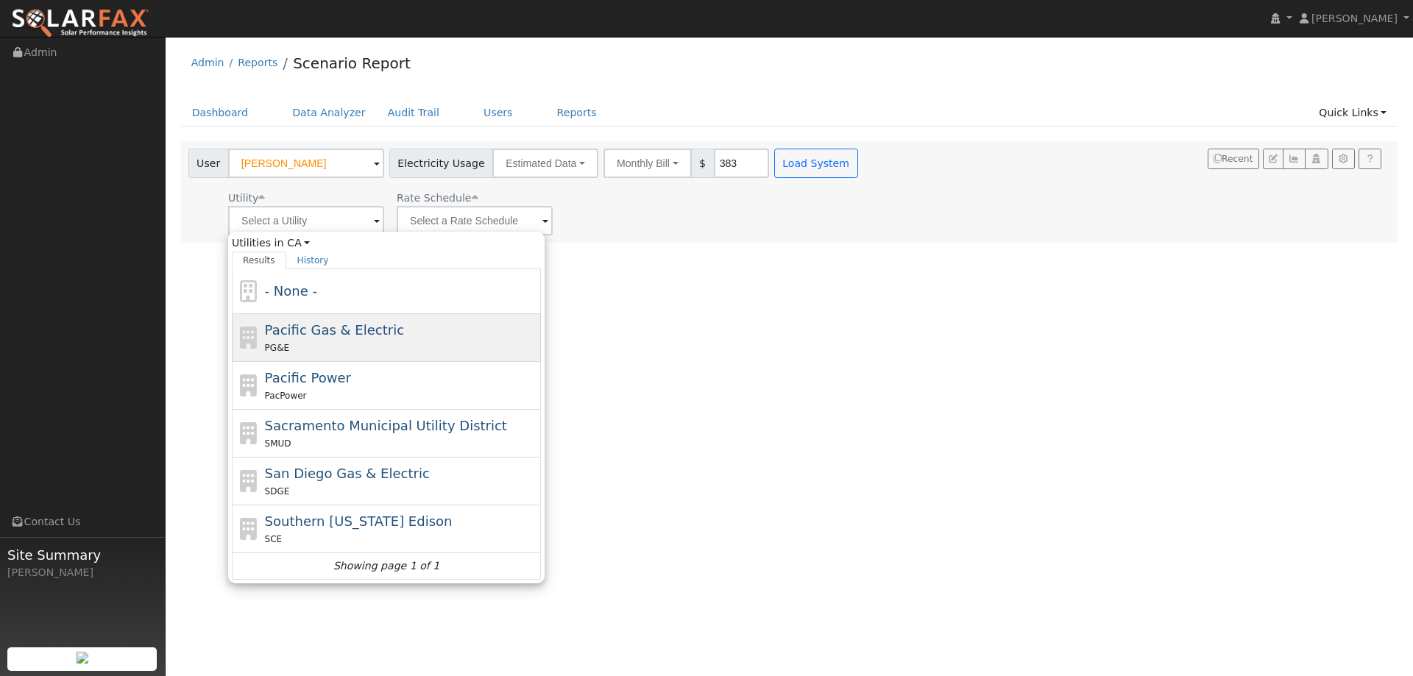
click at [338, 333] on span "Pacific Gas & Electric" at bounding box center [334, 329] width 139 height 15
type input "Pacific Gas & Electric"
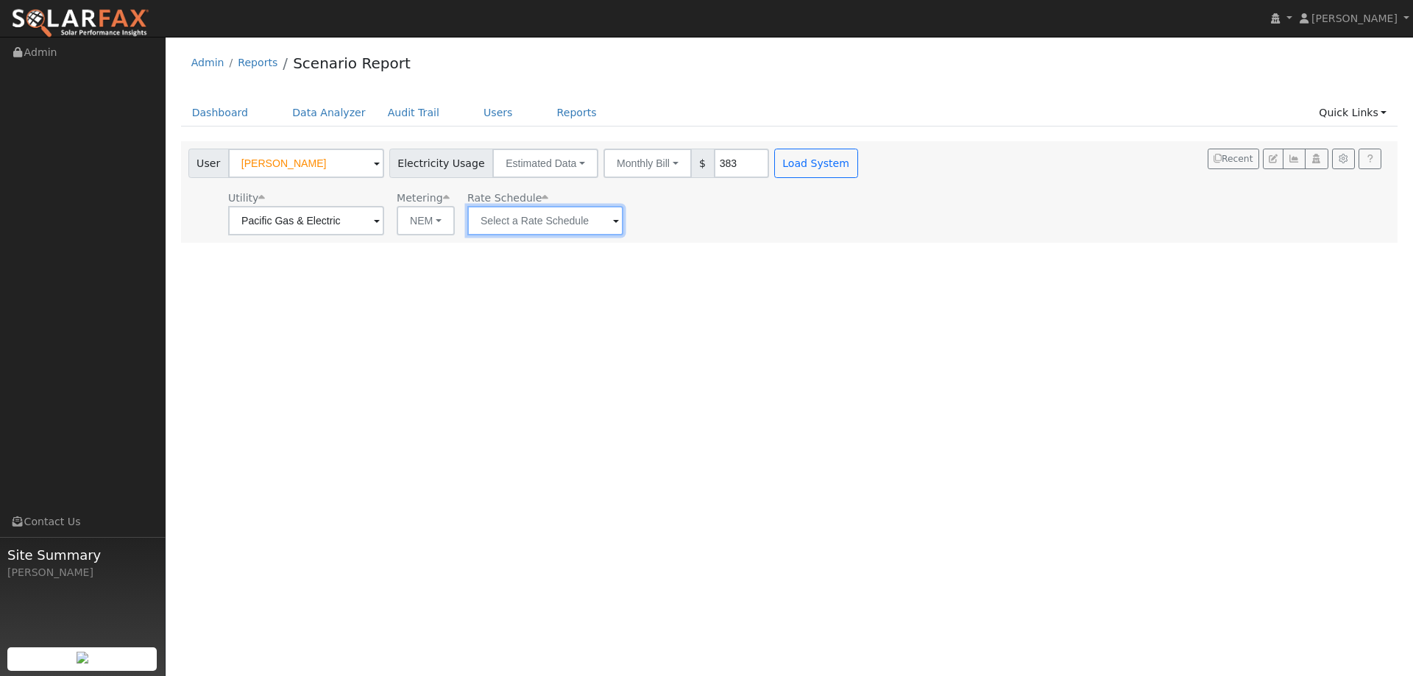
click at [497, 222] on input "text" at bounding box center [545, 220] width 156 height 29
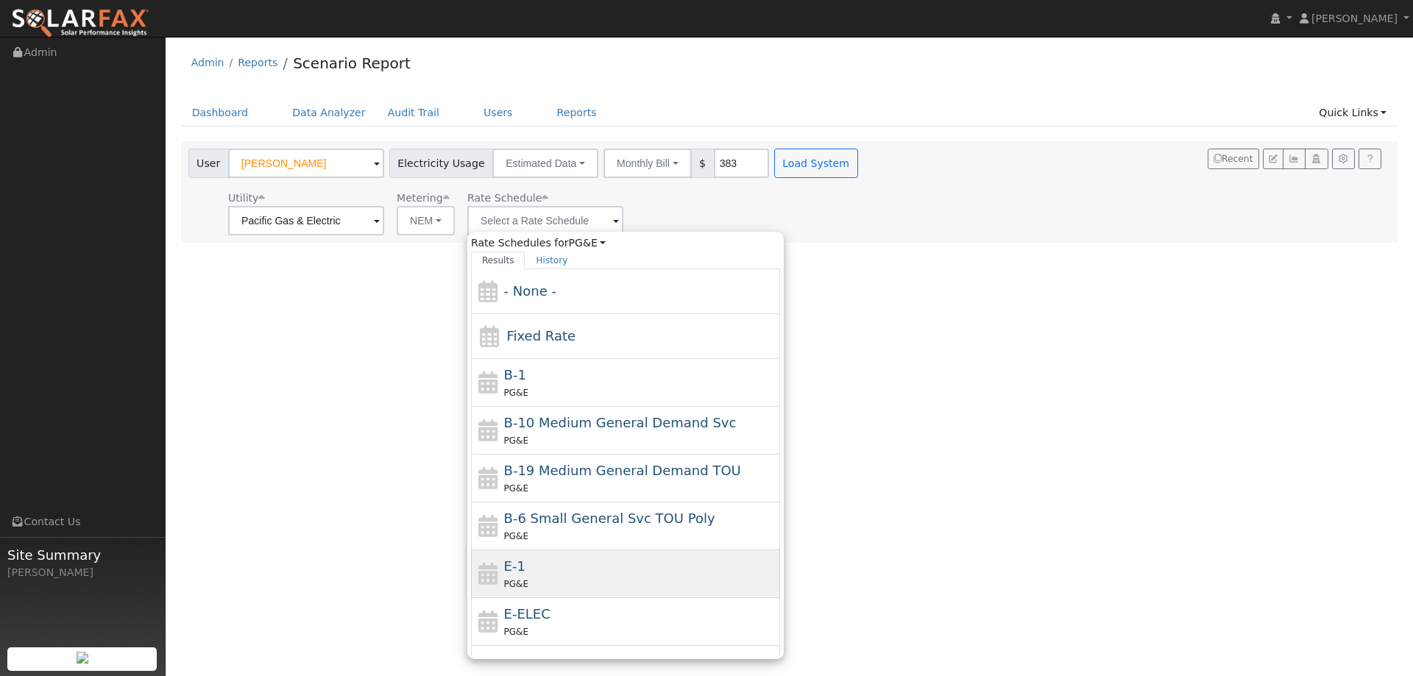
click at [547, 553] on div "E-1 PG&E" at bounding box center [625, 574] width 309 height 48
type input "E-1"
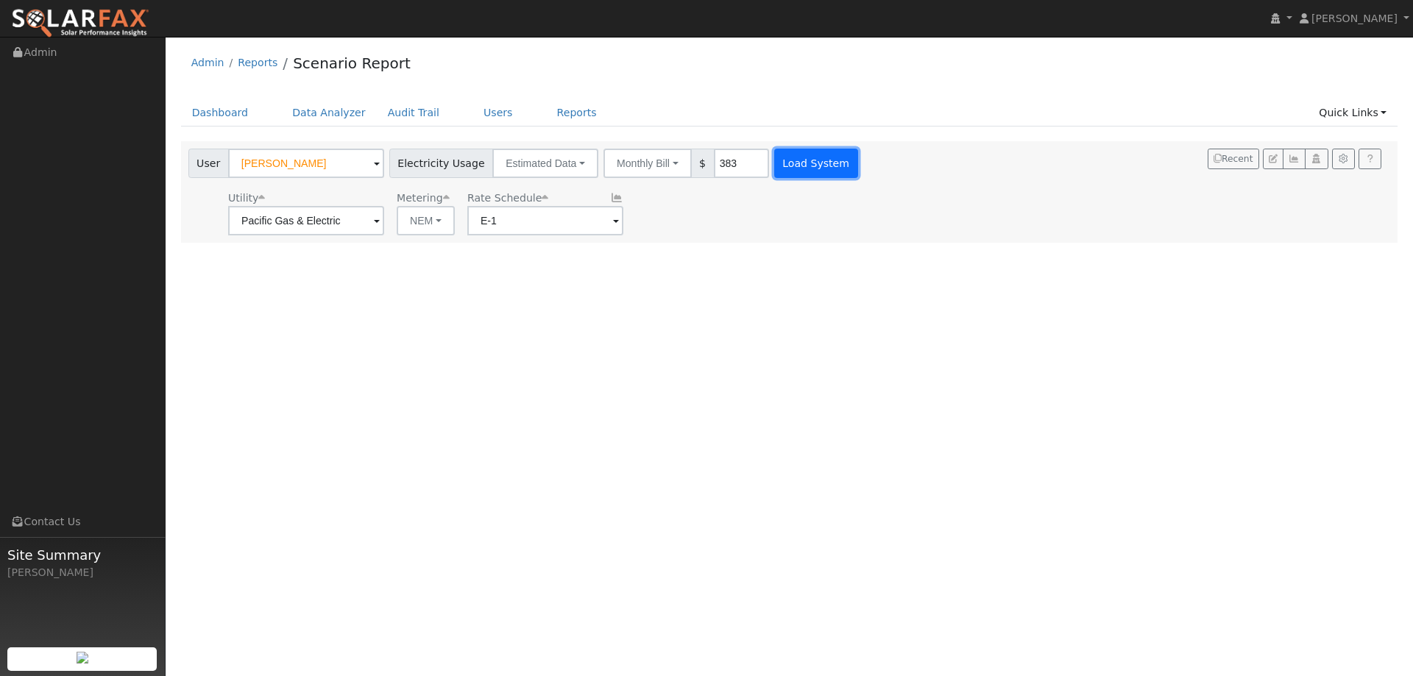
click at [775, 155] on button "Load System" at bounding box center [816, 163] width 84 height 29
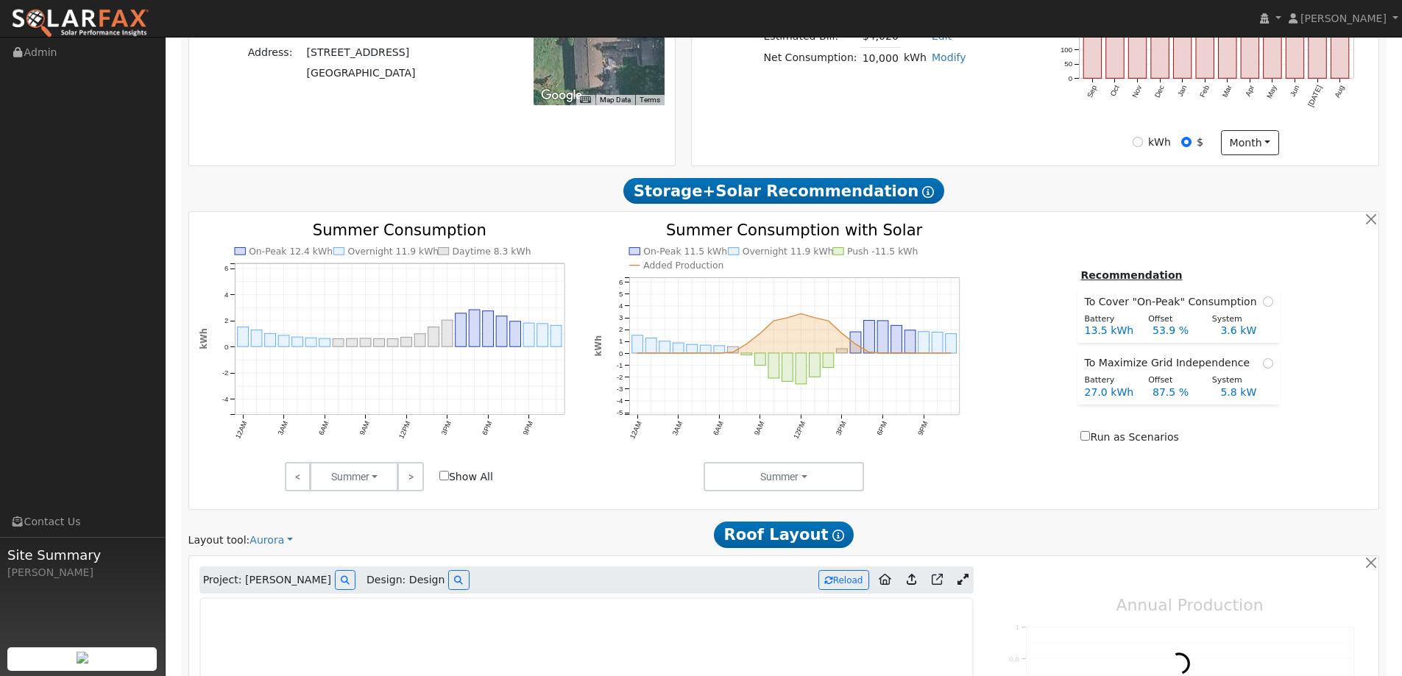
type input "0"
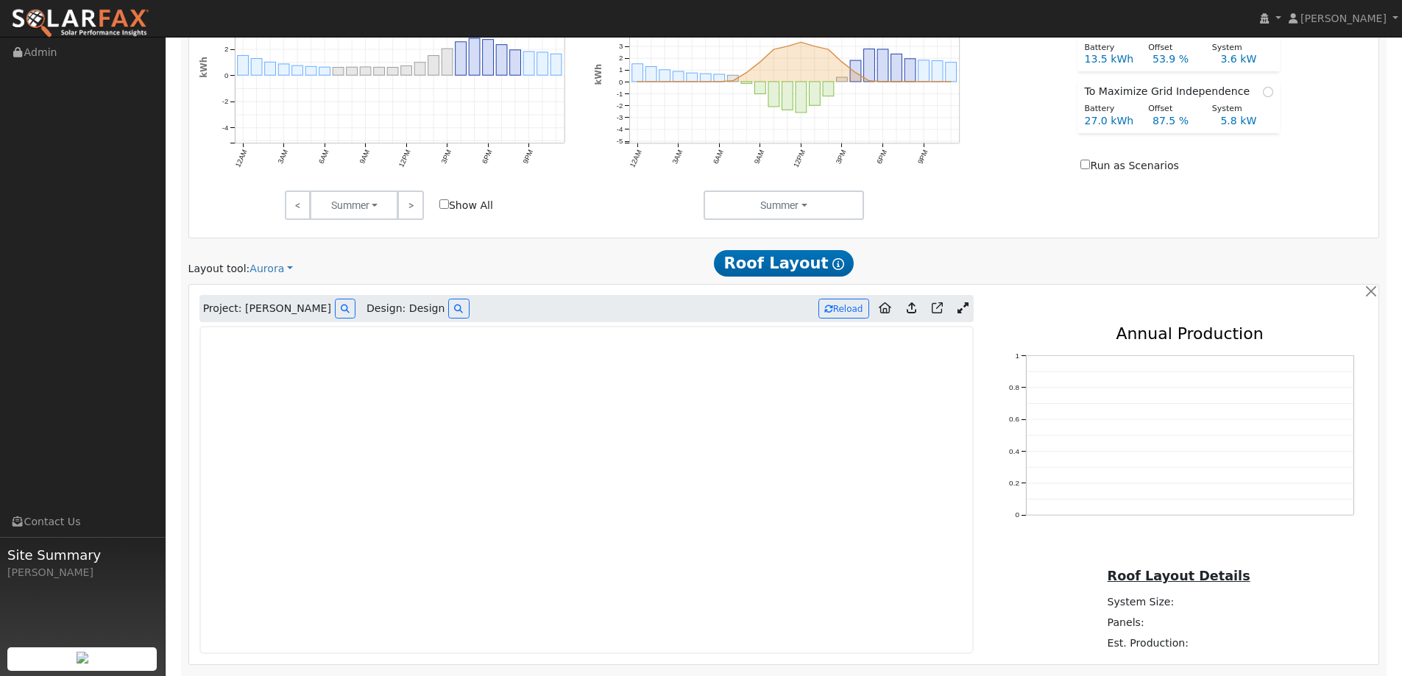
scroll to position [863, 0]
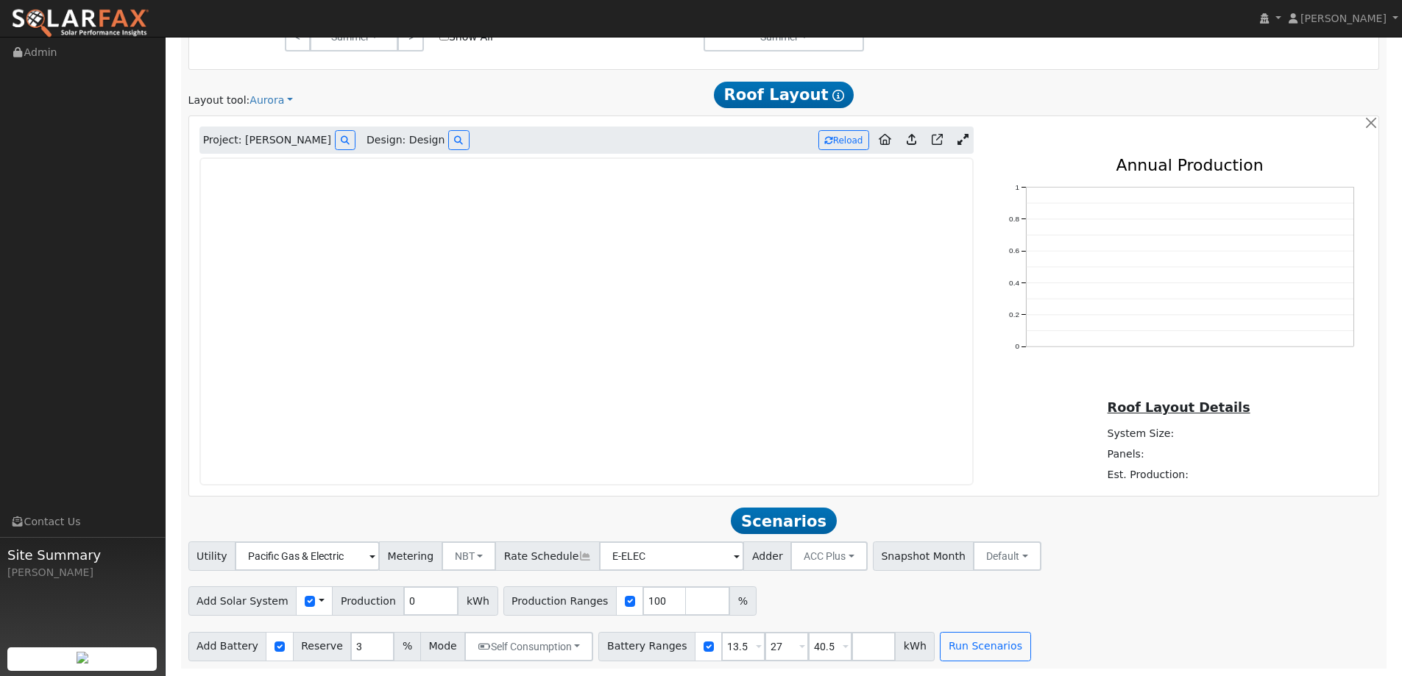
click at [113, 21] on img at bounding box center [80, 23] width 138 height 31
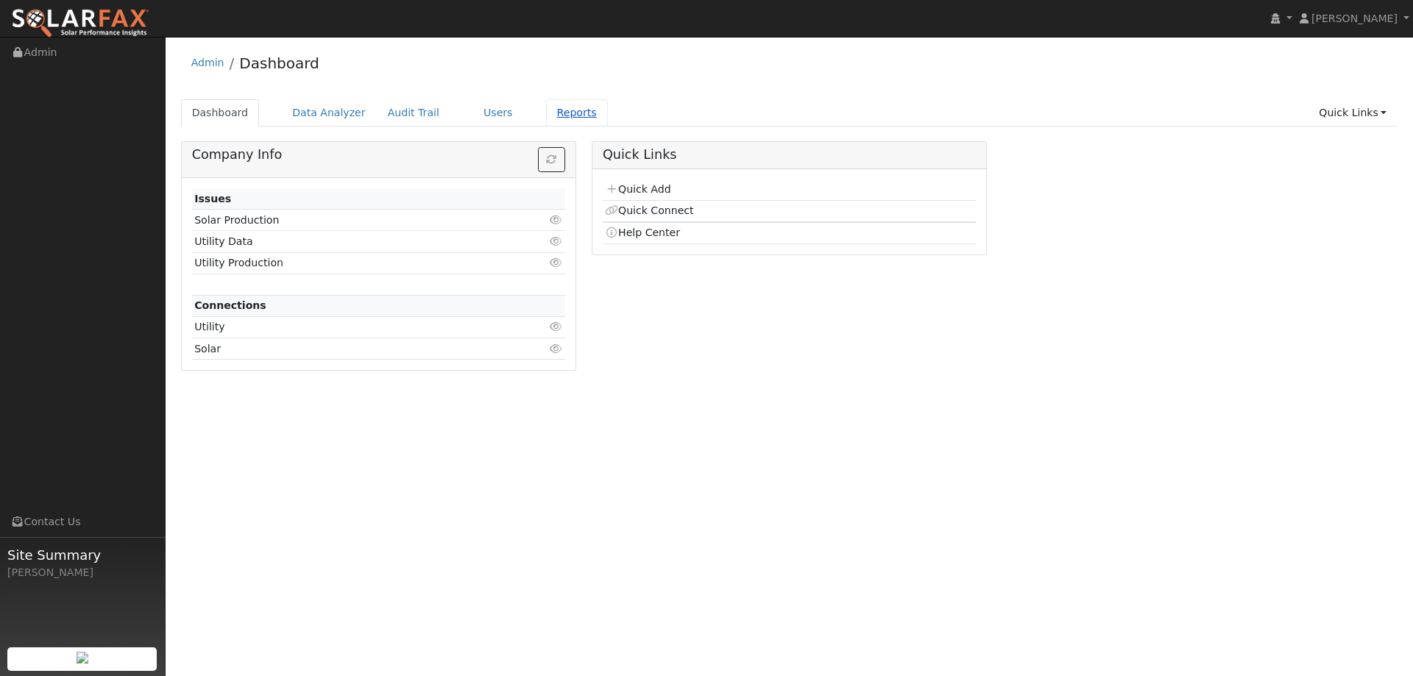
click at [546, 109] on link "Reports" at bounding box center [577, 112] width 62 height 27
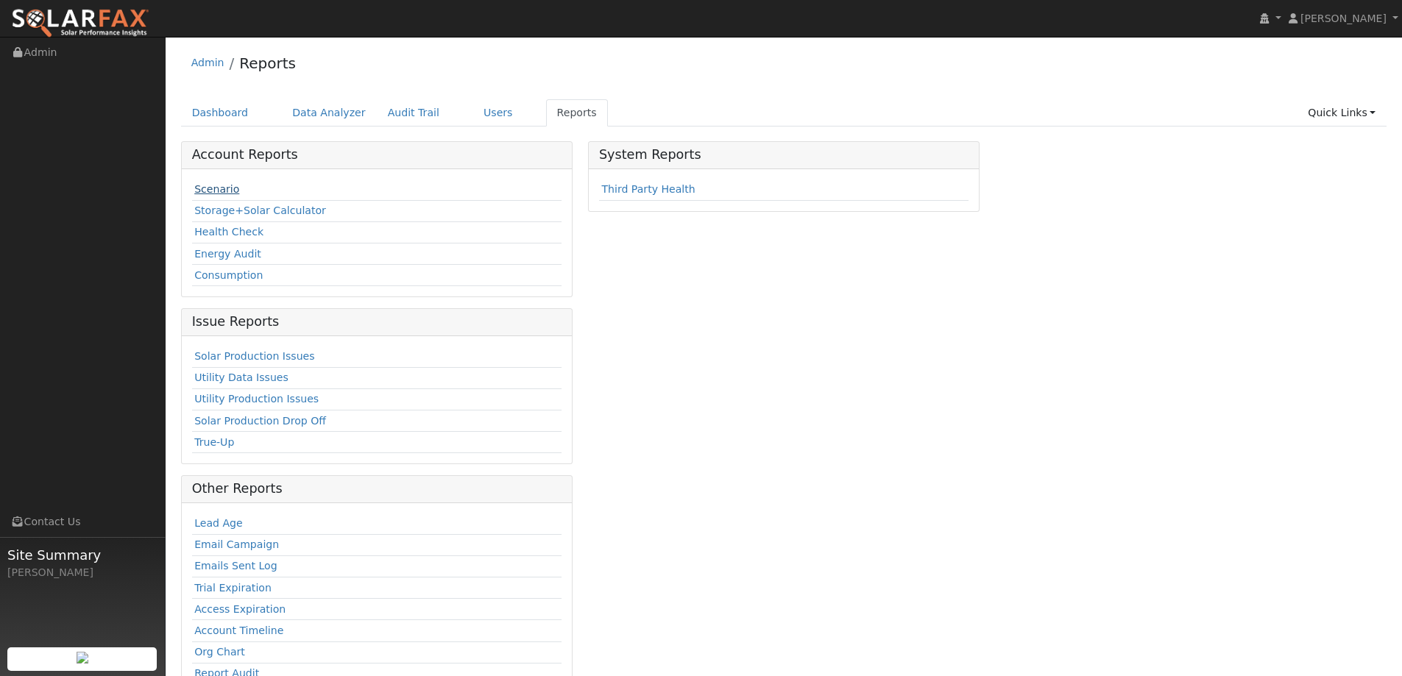
click at [223, 186] on link "Scenario" at bounding box center [216, 189] width 45 height 12
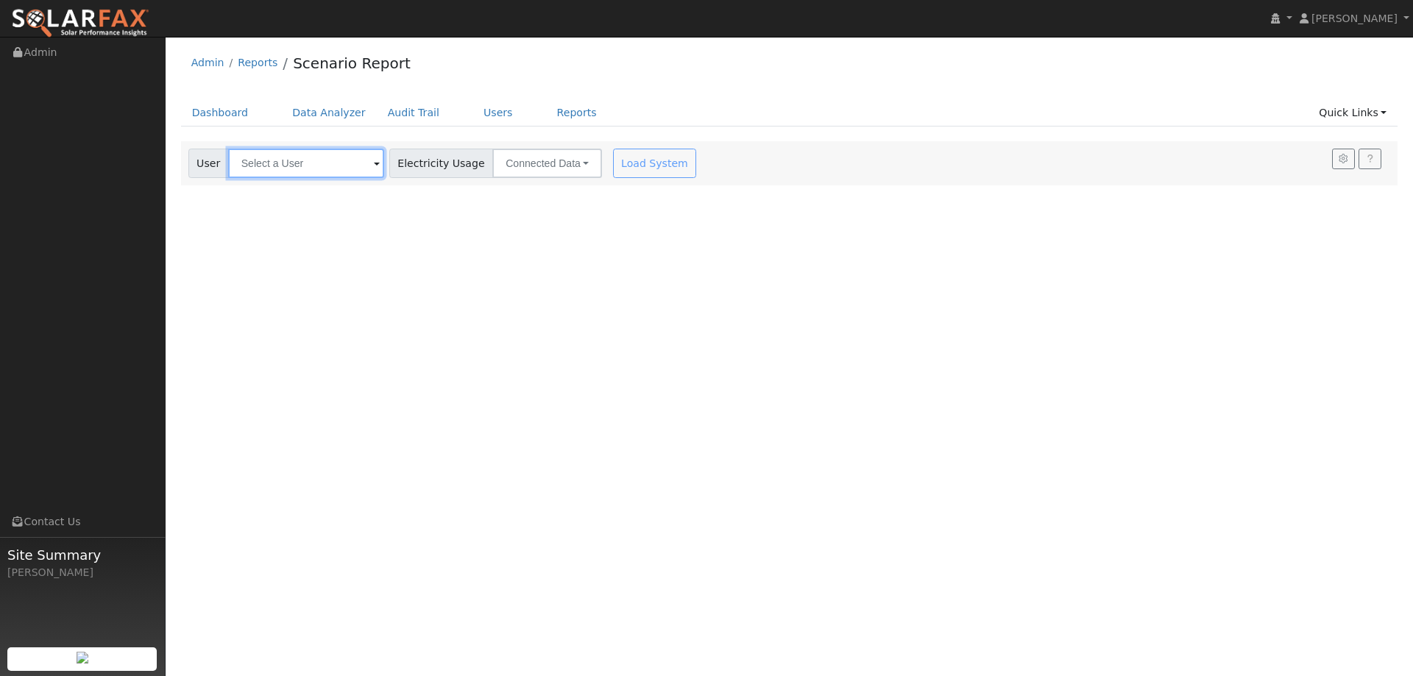
click at [299, 166] on input "text" at bounding box center [306, 163] width 156 height 29
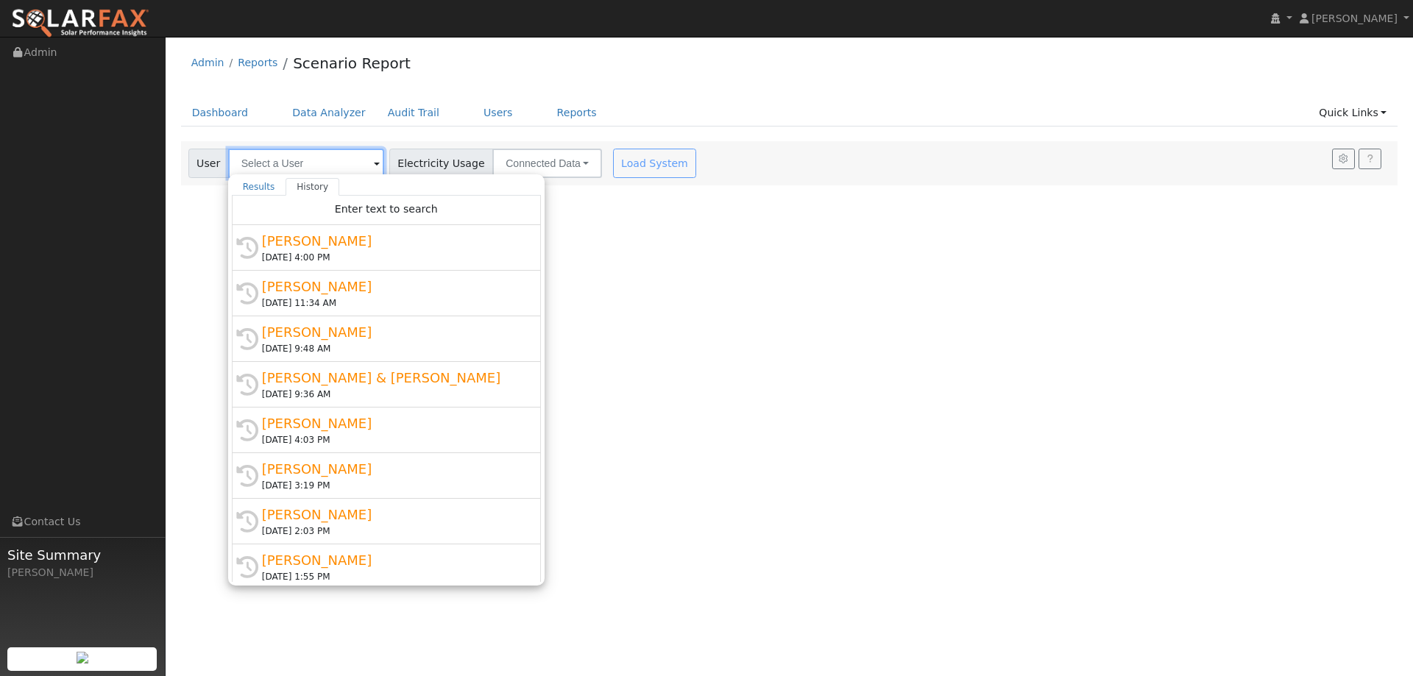
click at [302, 157] on input "text" at bounding box center [306, 163] width 156 height 29
paste input "[PERSON_NAME]"
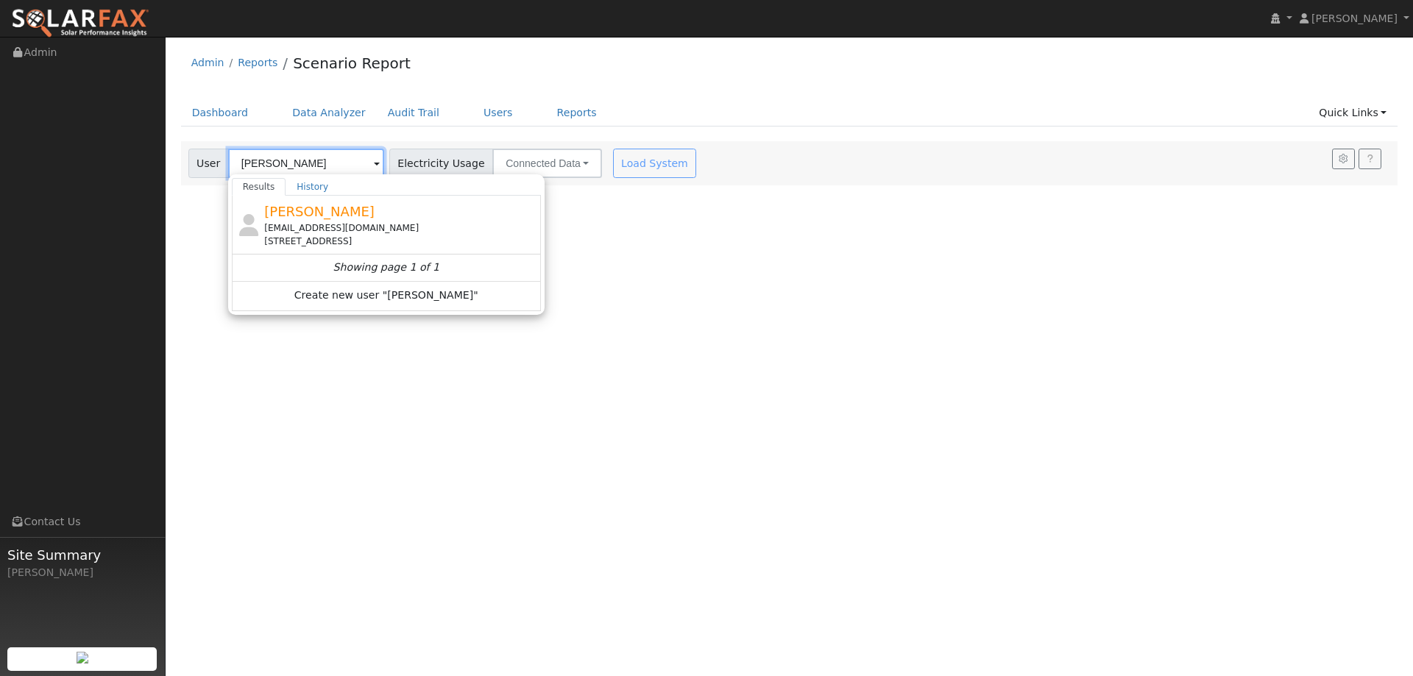
type input "[PERSON_NAME]"
click at [351, 227] on div "[EMAIL_ADDRESS][DOMAIN_NAME]" at bounding box center [400, 227] width 273 height 13
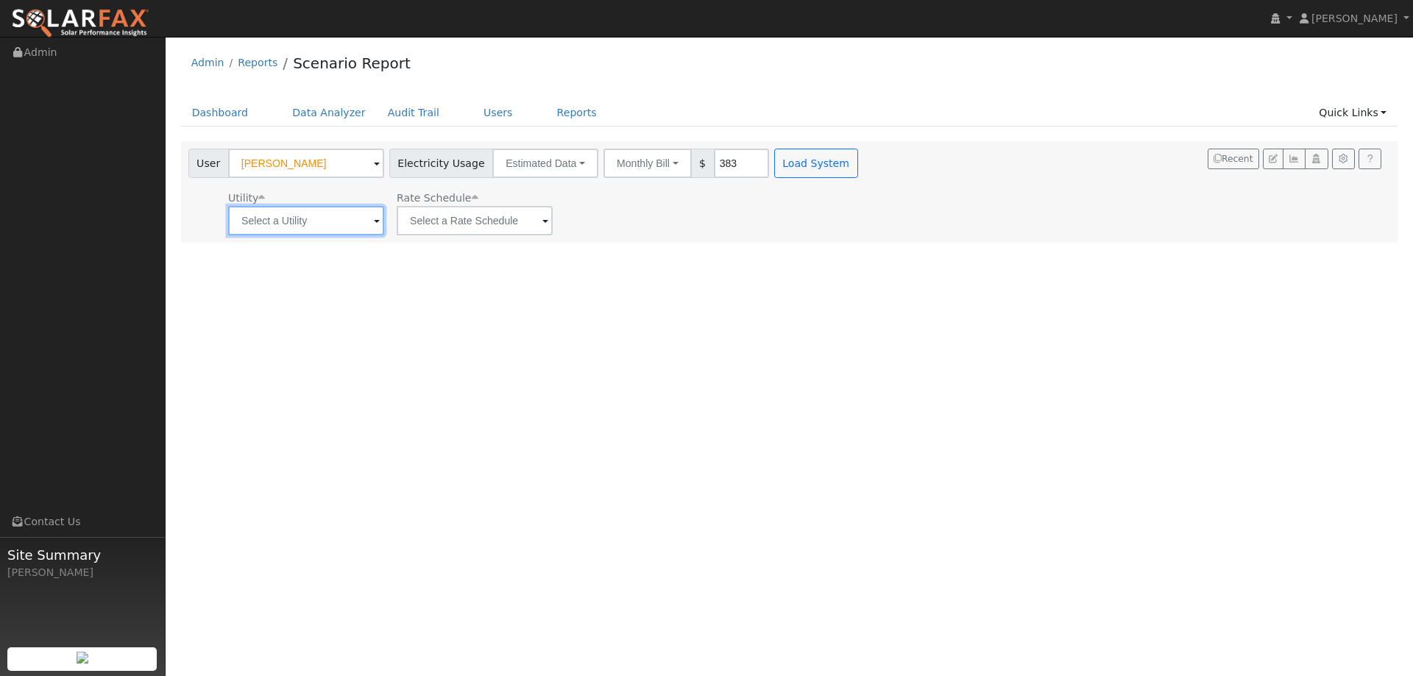
click at [355, 219] on input "text" at bounding box center [306, 220] width 156 height 29
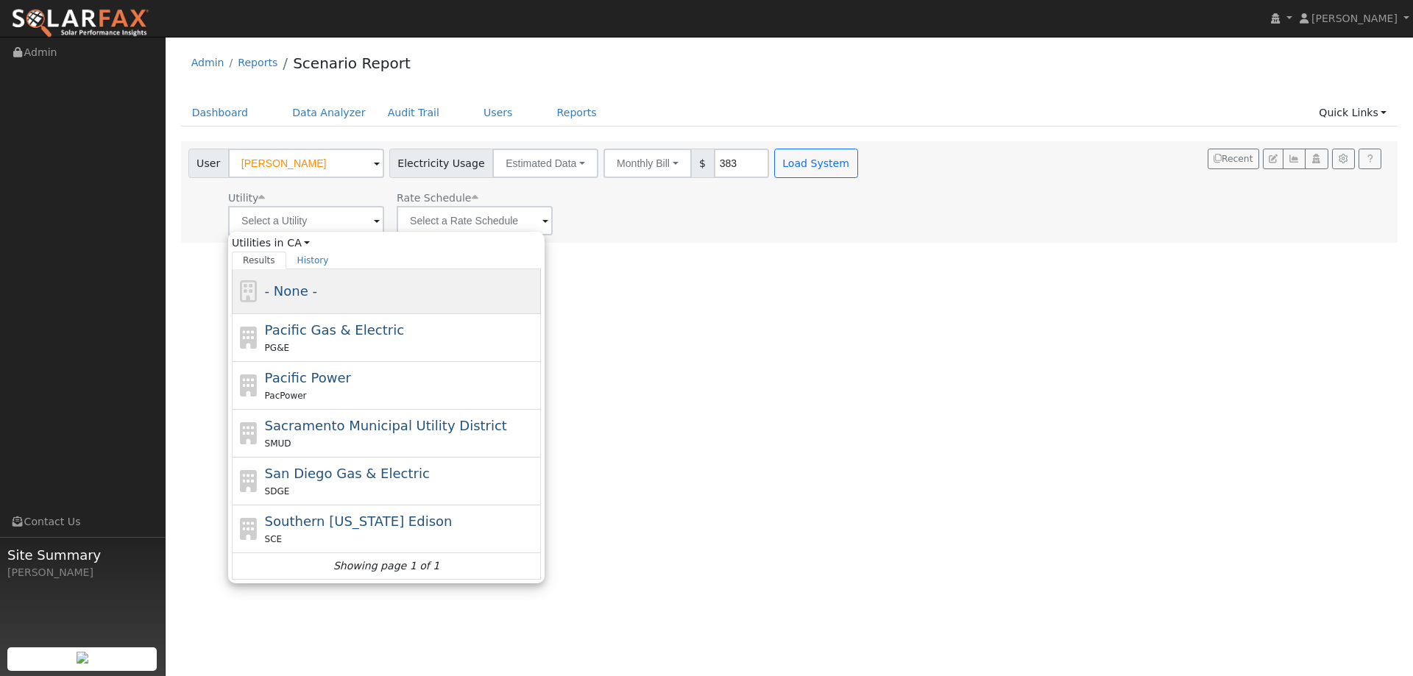
click at [345, 307] on div "- None -" at bounding box center [386, 291] width 309 height 45
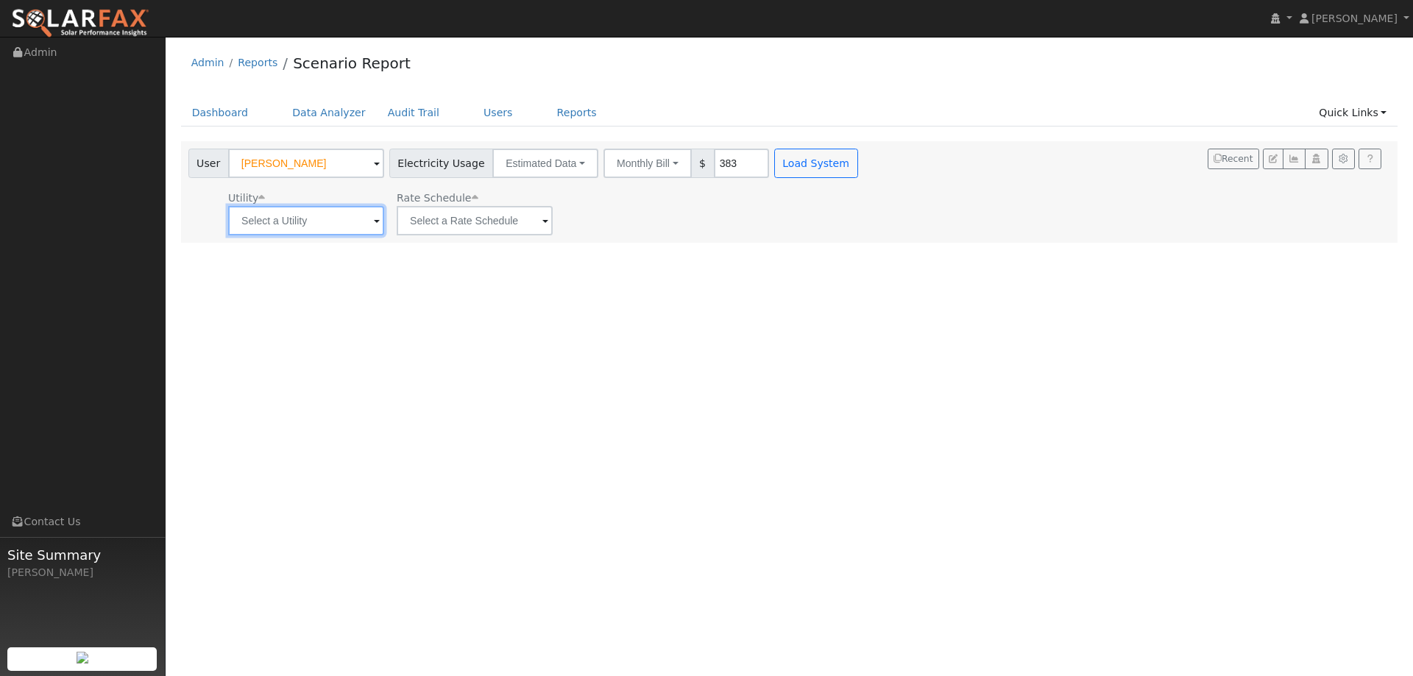
click at [330, 228] on input "text" at bounding box center [306, 220] width 156 height 29
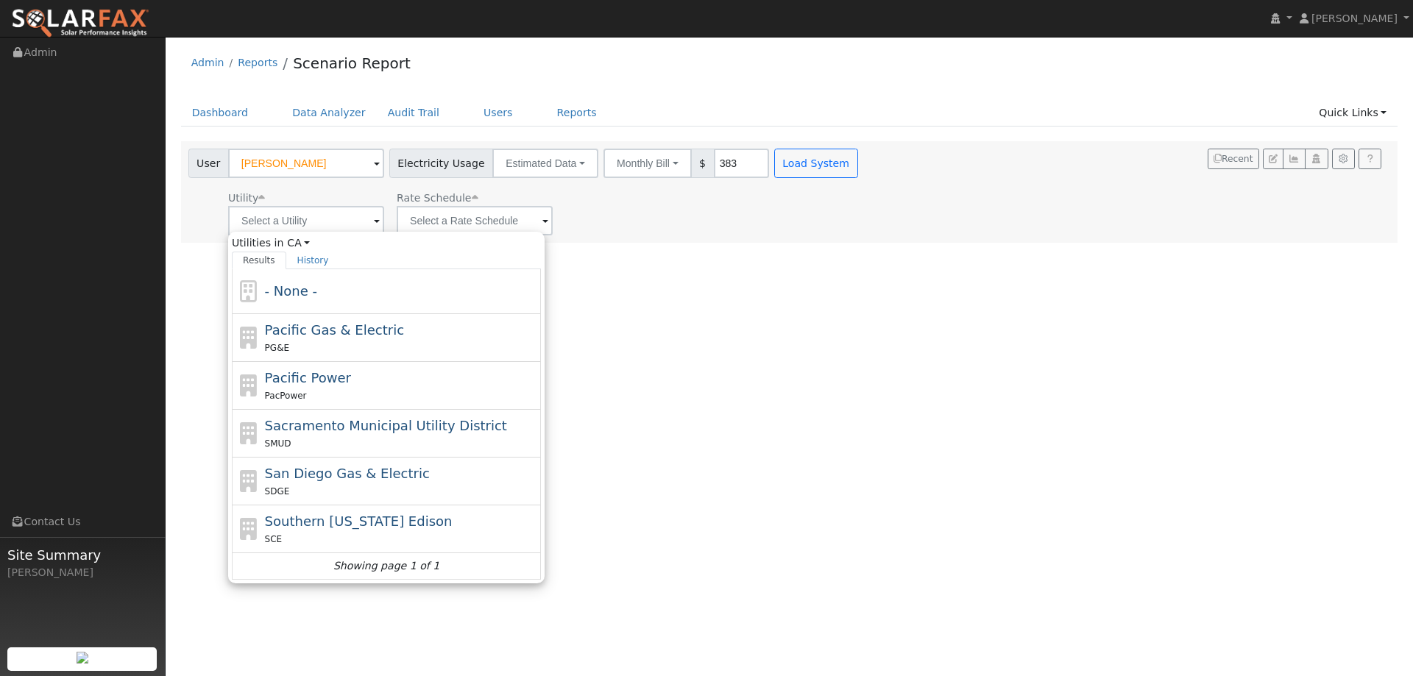
click at [341, 328] on span "Pacific Gas & Electric" at bounding box center [334, 329] width 139 height 15
type input "Pacific Gas & Electric"
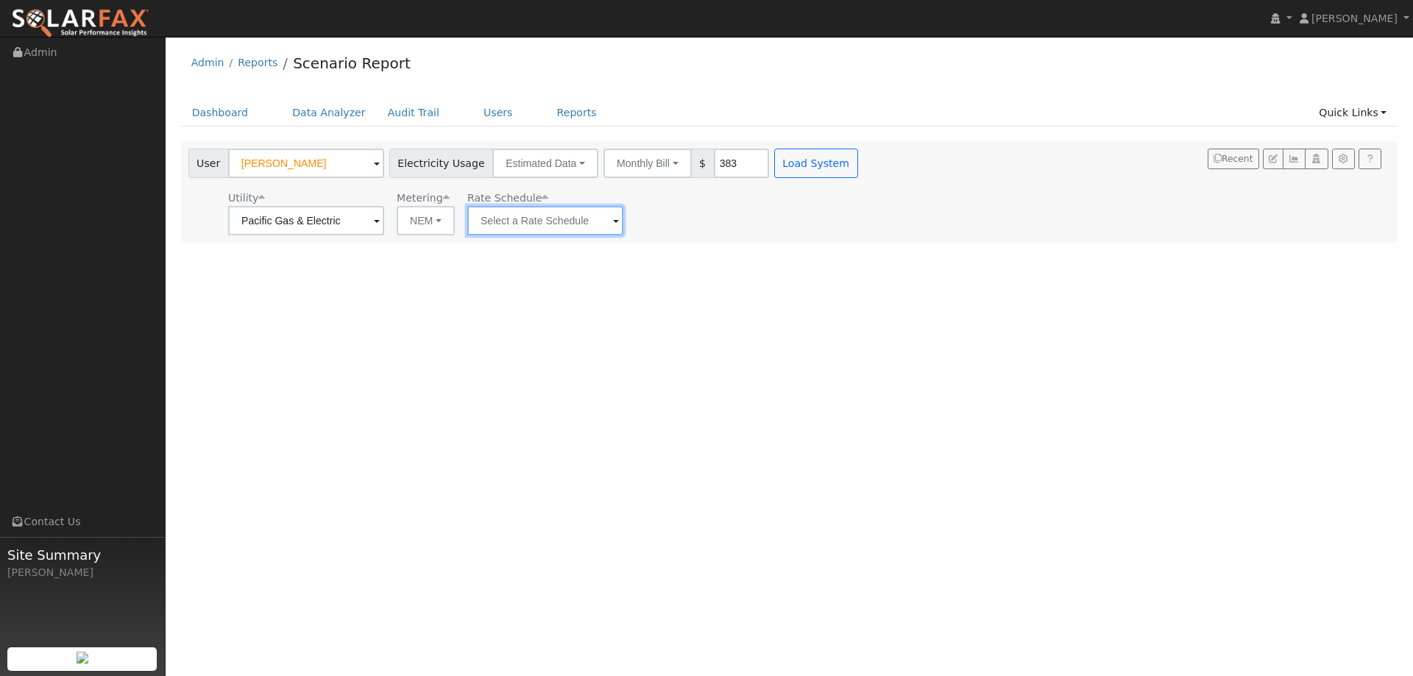
click at [541, 226] on input "text" at bounding box center [545, 220] width 156 height 29
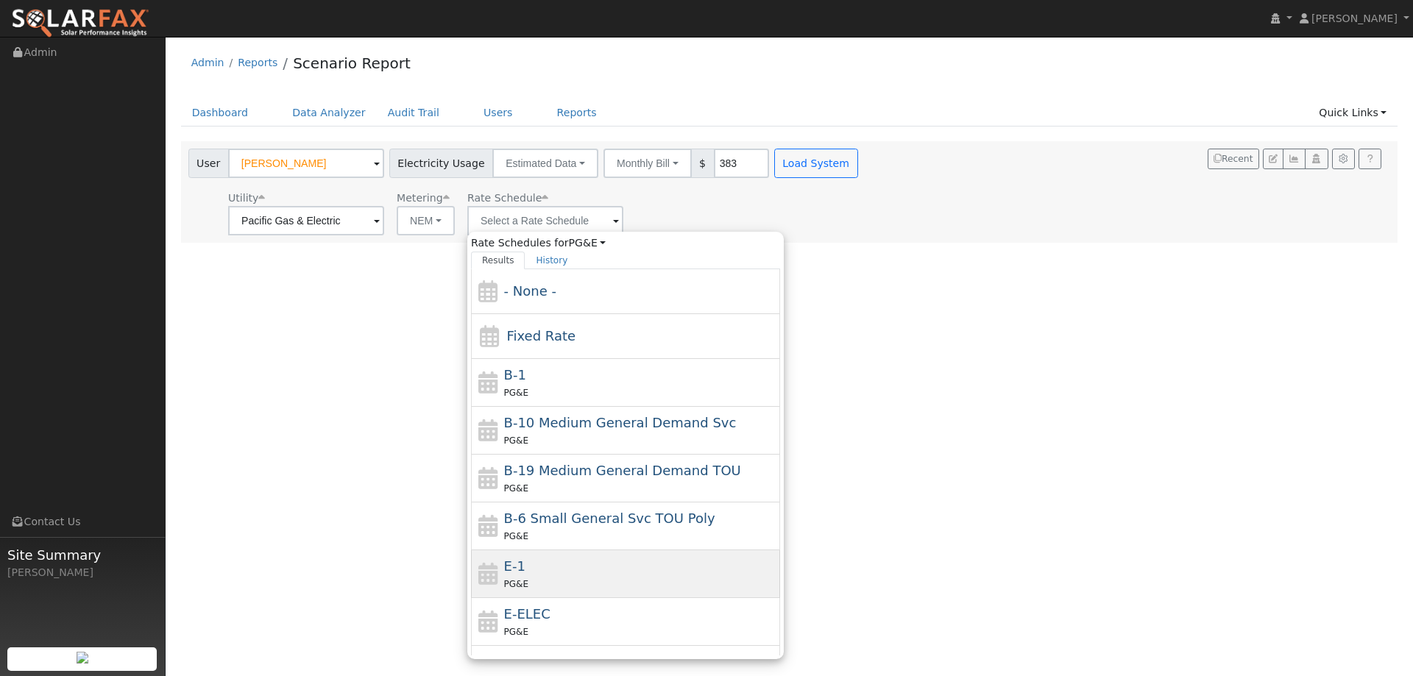
click at [564, 569] on div "E-1 PG&E" at bounding box center [640, 573] width 273 height 35
type input "E-1"
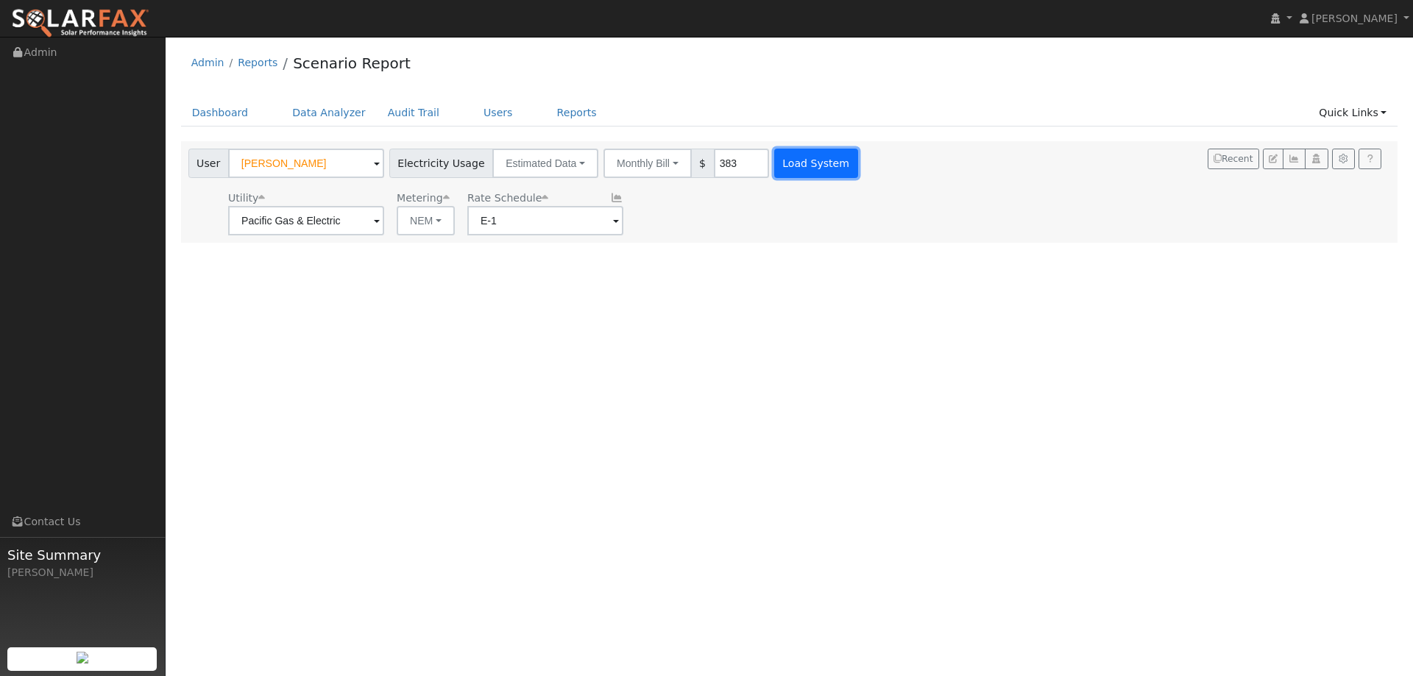
click at [781, 160] on button "Load System" at bounding box center [816, 163] width 84 height 29
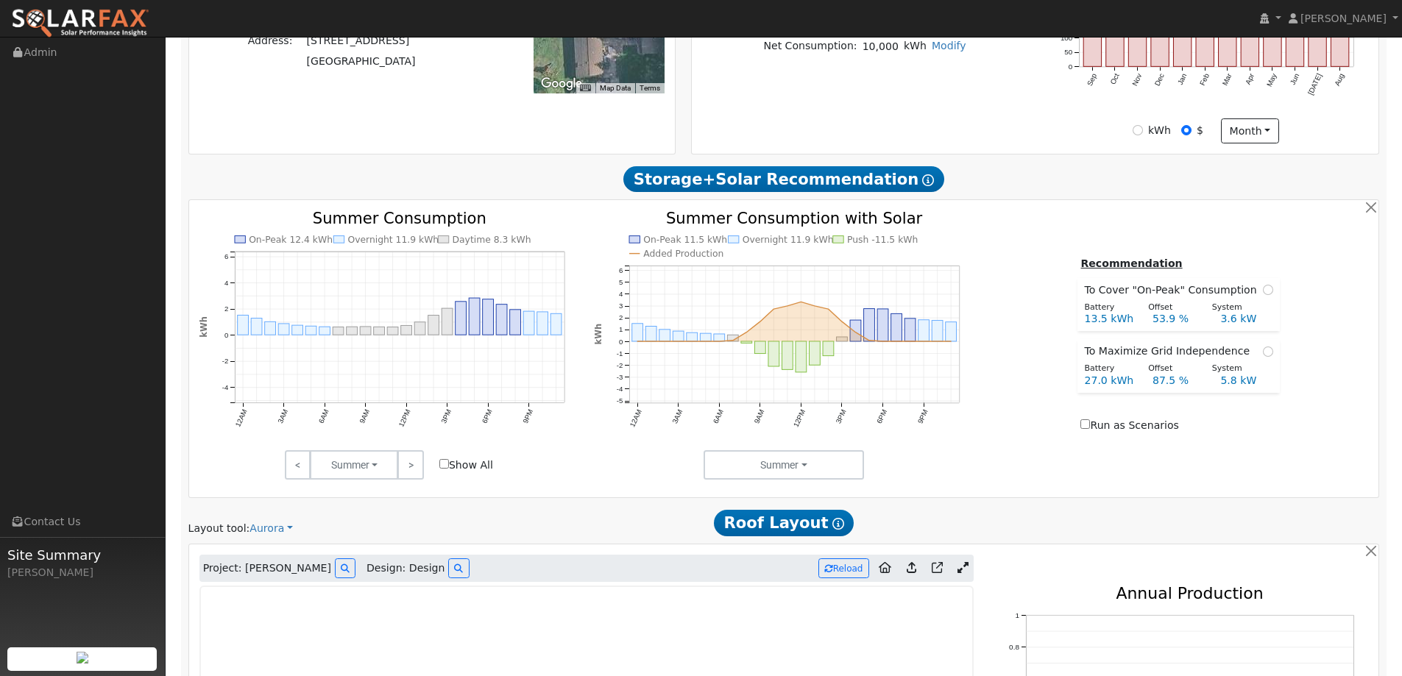
type input "0"
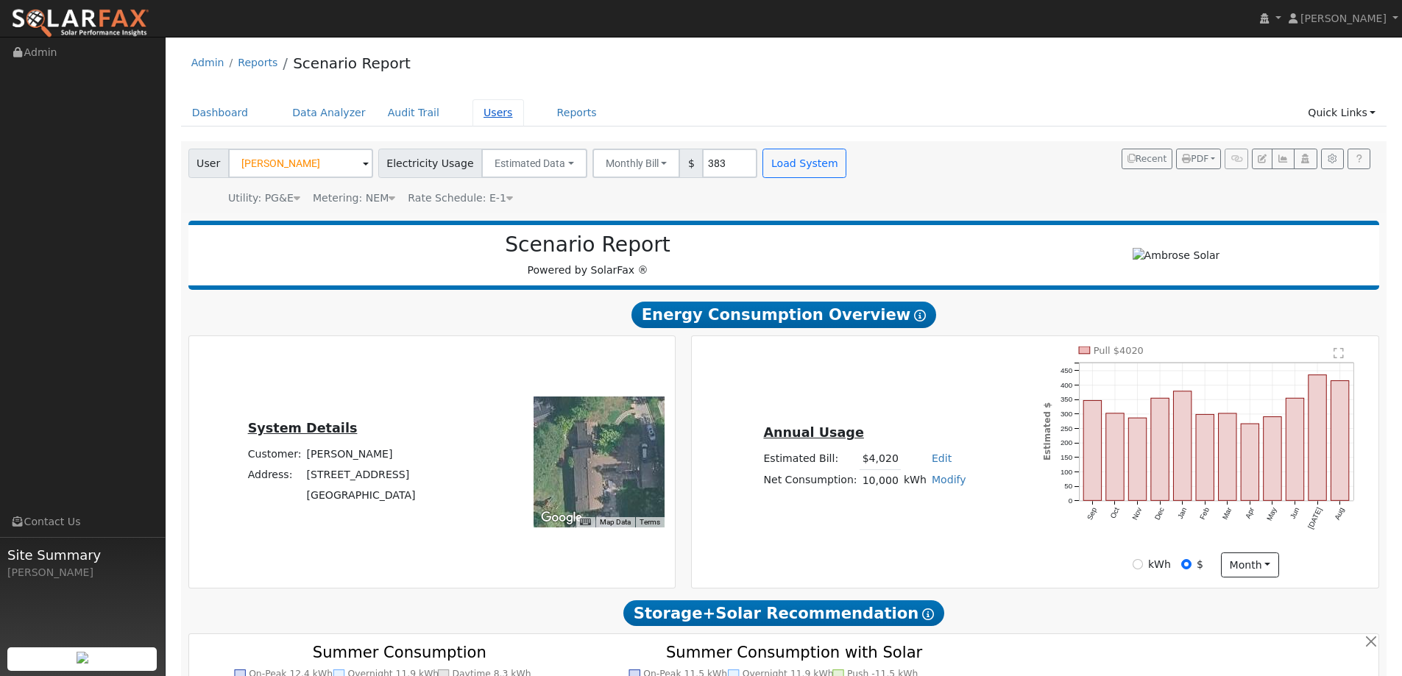
click at [483, 120] on link "Users" at bounding box center [498, 112] width 52 height 27
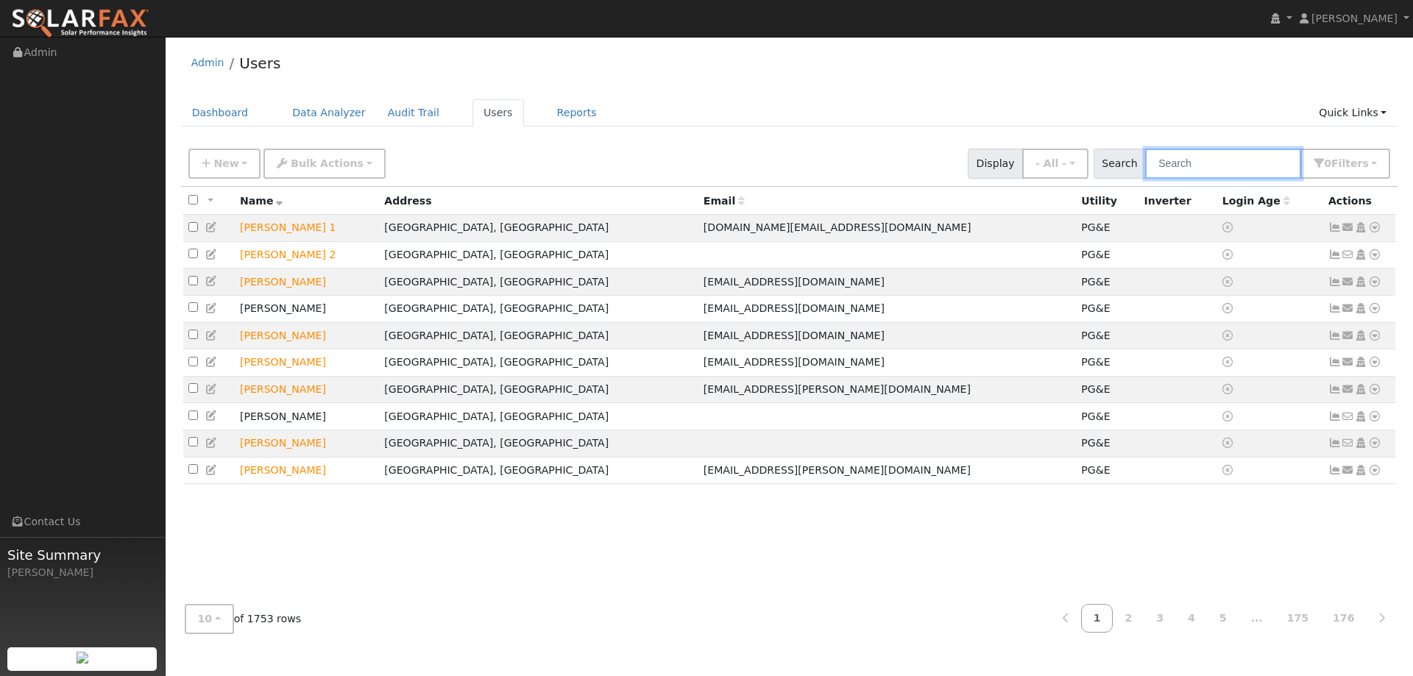
click at [1224, 168] on input "text" at bounding box center [1223, 164] width 156 height 30
paste input "[PERSON_NAME]"
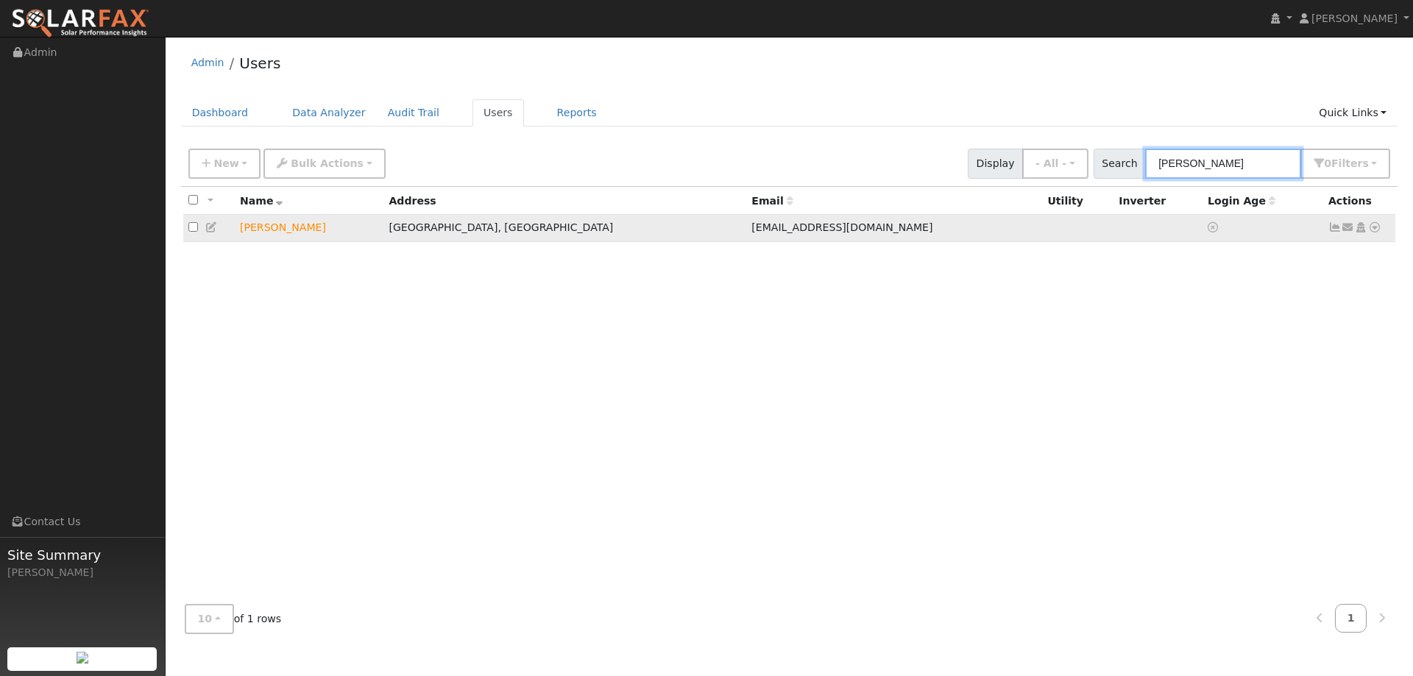
type input "[PERSON_NAME]"
click at [1377, 228] on icon at bounding box center [1374, 227] width 13 height 10
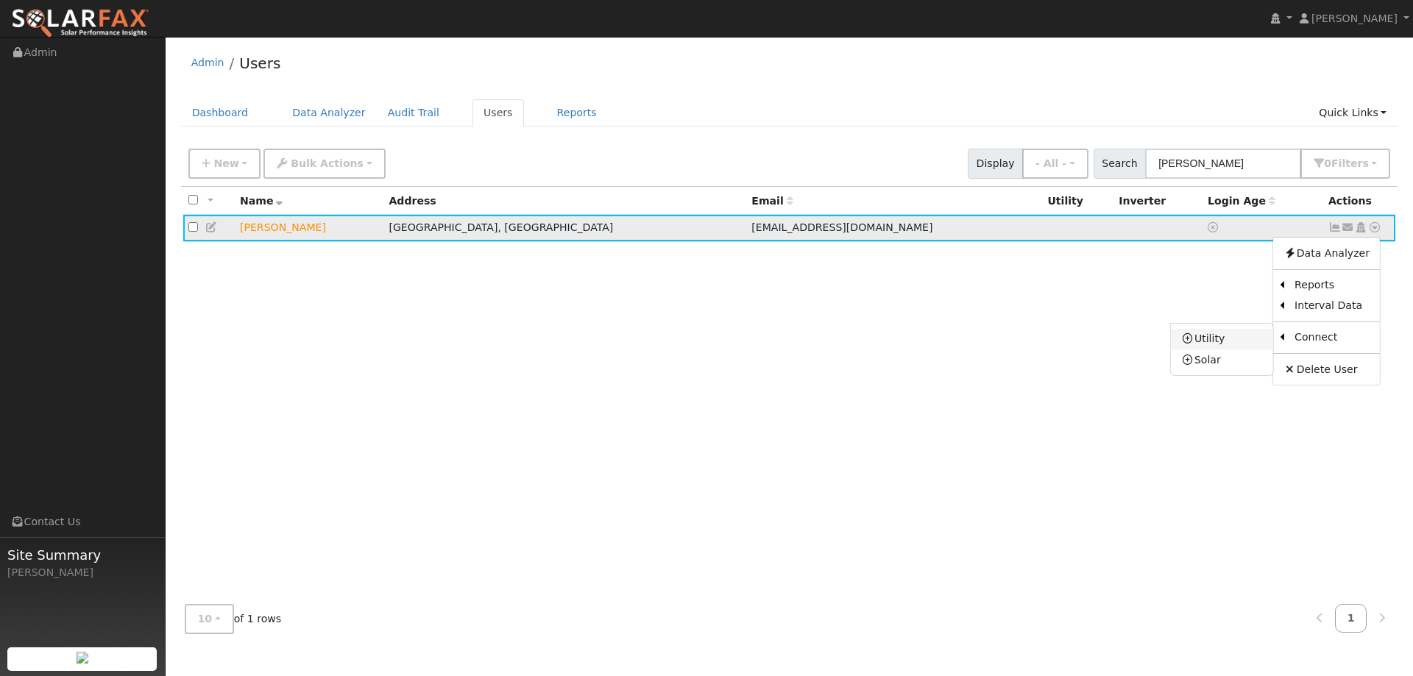
click at [1259, 344] on link "Utility" at bounding box center [1222, 339] width 102 height 21
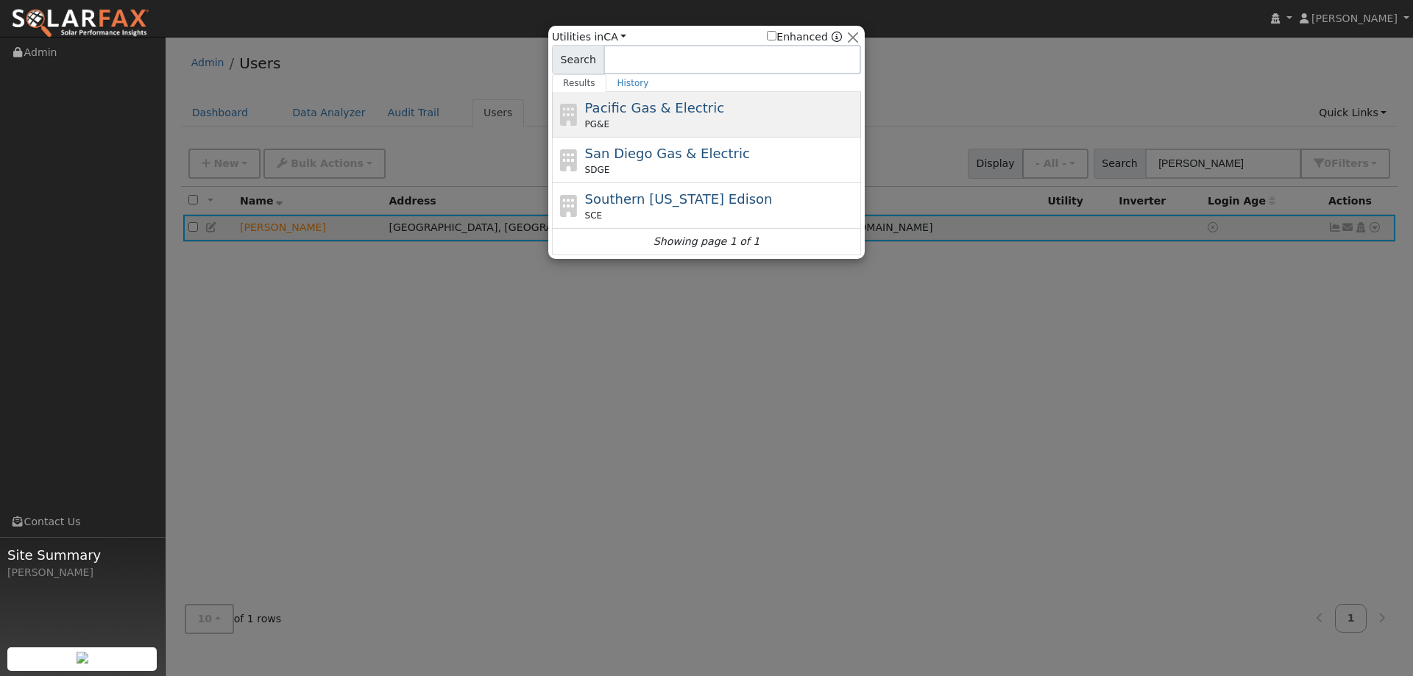
click at [692, 127] on div "PG&E" at bounding box center [721, 124] width 273 height 13
